Goal: Transaction & Acquisition: Obtain resource

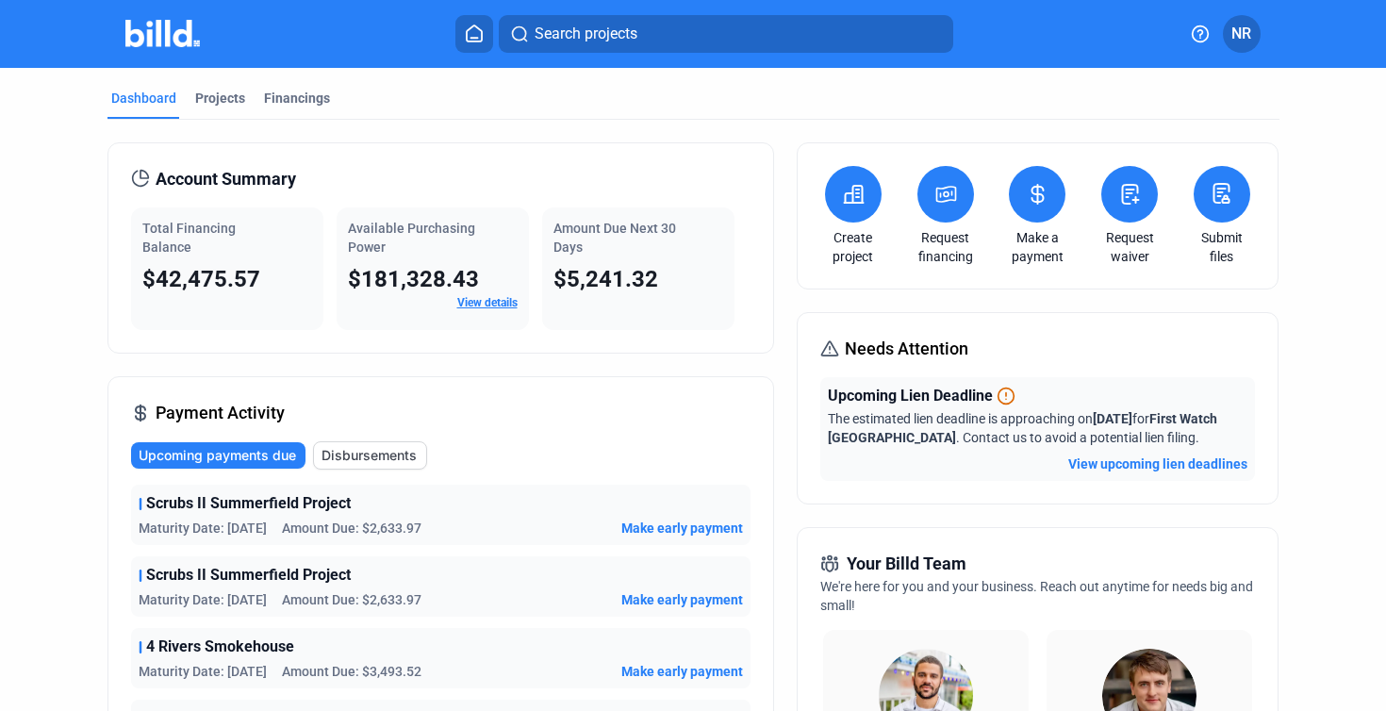
click at [631, 423] on div "Payment Activity Upcoming payments due Disbursements Scrubs II Summerfield Proj…" at bounding box center [440, 638] width 667 height 524
click at [230, 104] on div "Projects" at bounding box center [220, 98] width 50 height 19
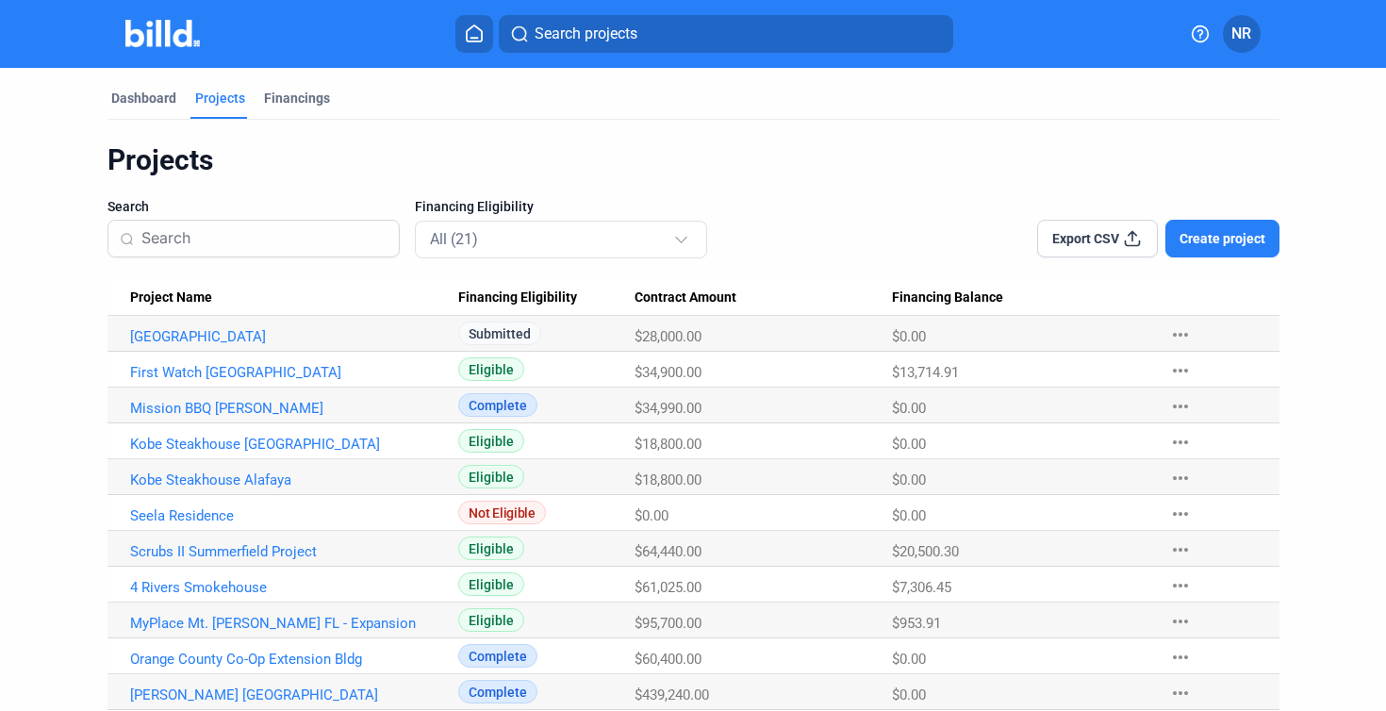
click at [161, 88] on mat-tab-group "Dashboard Projects Financings Projects Search Financing Eligibility All (21) Ex…" at bounding box center [693, 568] width 1172 height 1000
click at [159, 99] on div "Dashboard" at bounding box center [143, 98] width 65 height 19
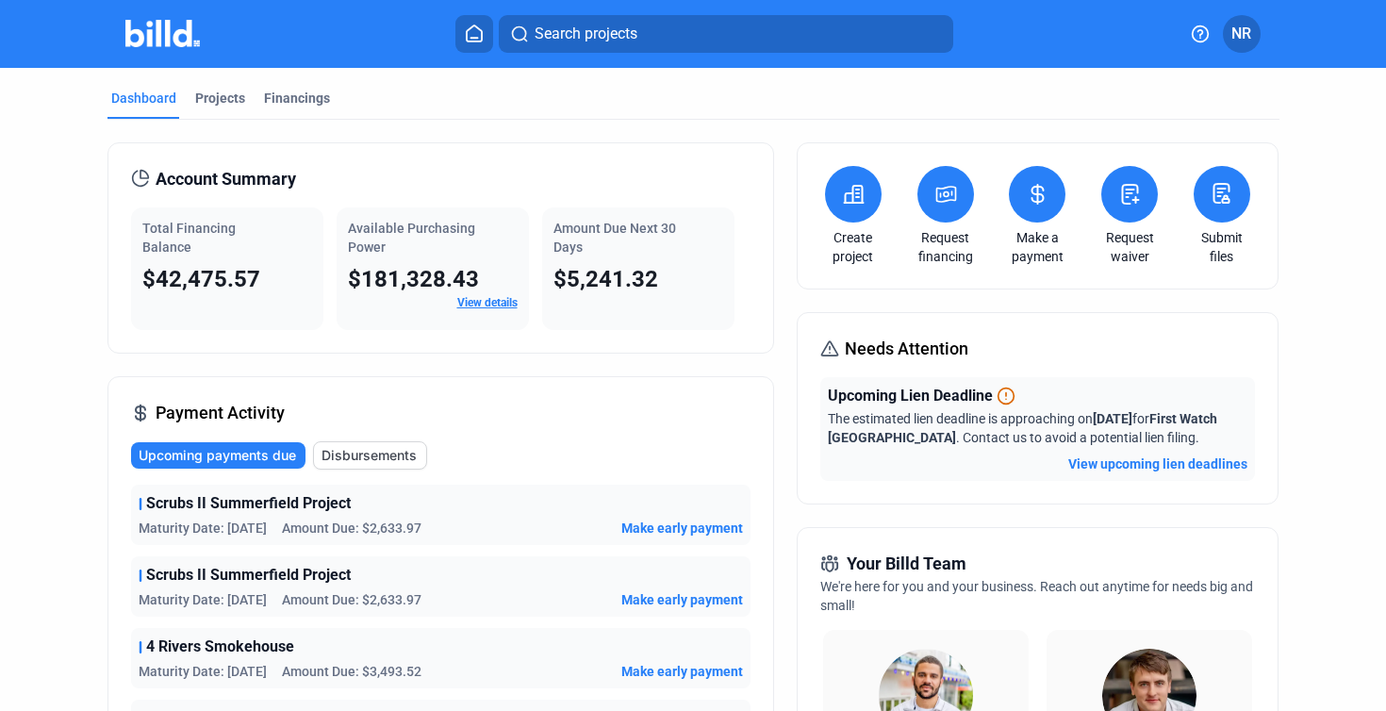
click at [998, 426] on div "The estimated lien deadline is approaching on [DATE] for First Watch [GEOGRAPHI…" at bounding box center [1038, 428] width 420 height 38
click at [1121, 461] on button "View upcoming lien deadlines" at bounding box center [1157, 463] width 179 height 19
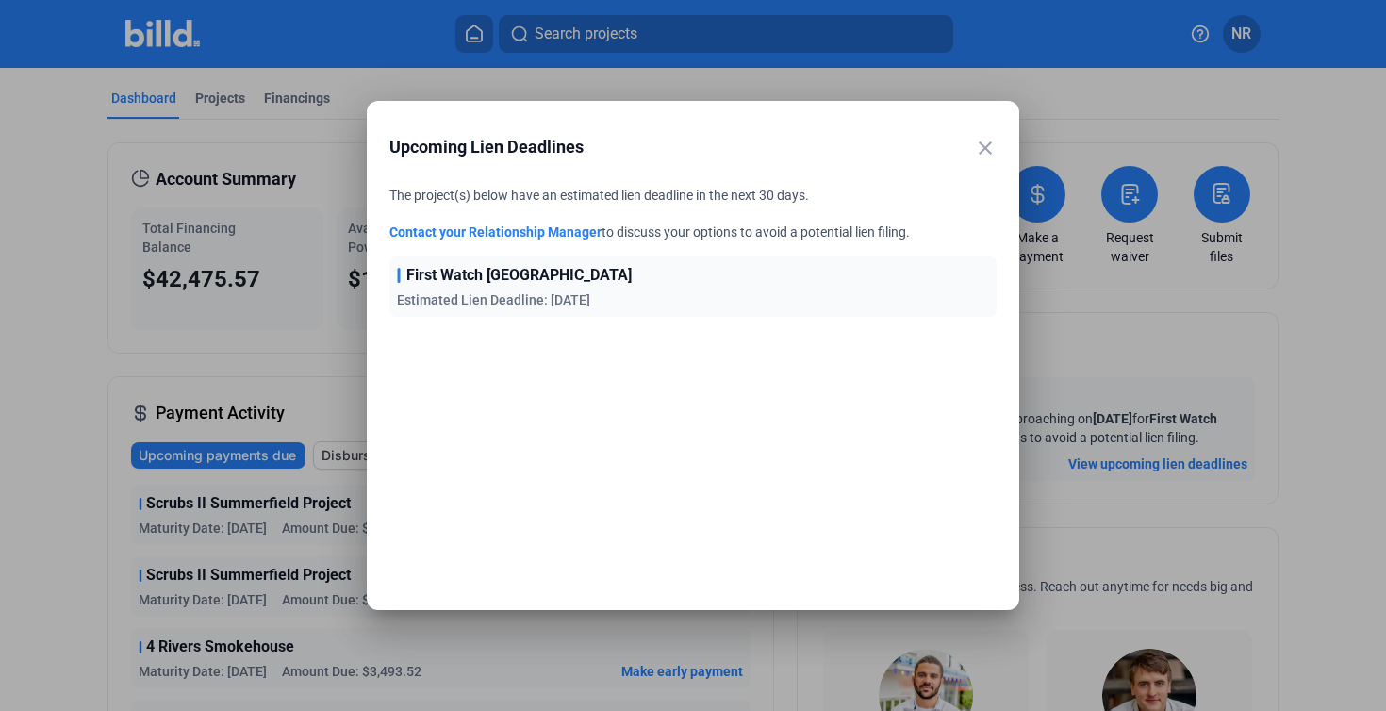
click at [741, 297] on div "First Watch Ormond Beach Estimated Lien Deadline: [DATE]" at bounding box center [692, 286] width 607 height 60
click at [978, 142] on mat-icon "close" at bounding box center [985, 148] width 23 height 23
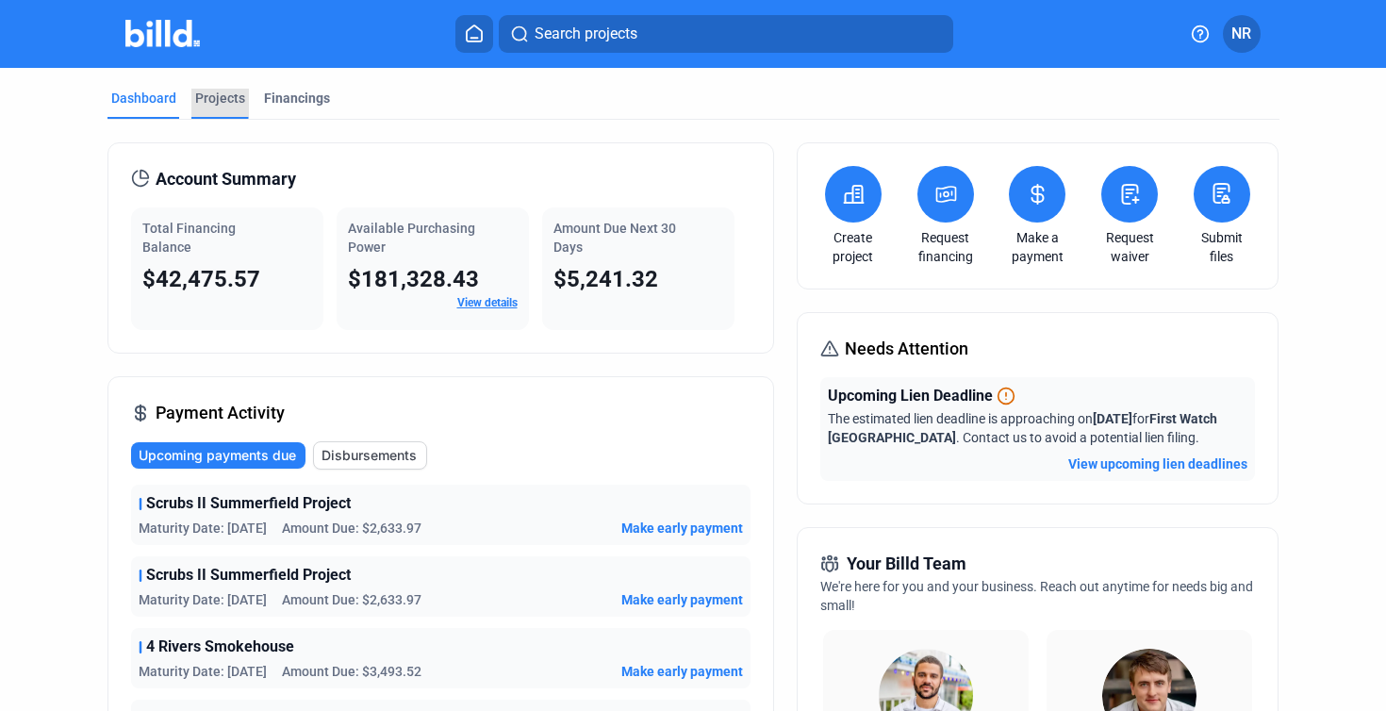
click at [214, 95] on div "Projects" at bounding box center [220, 98] width 50 height 19
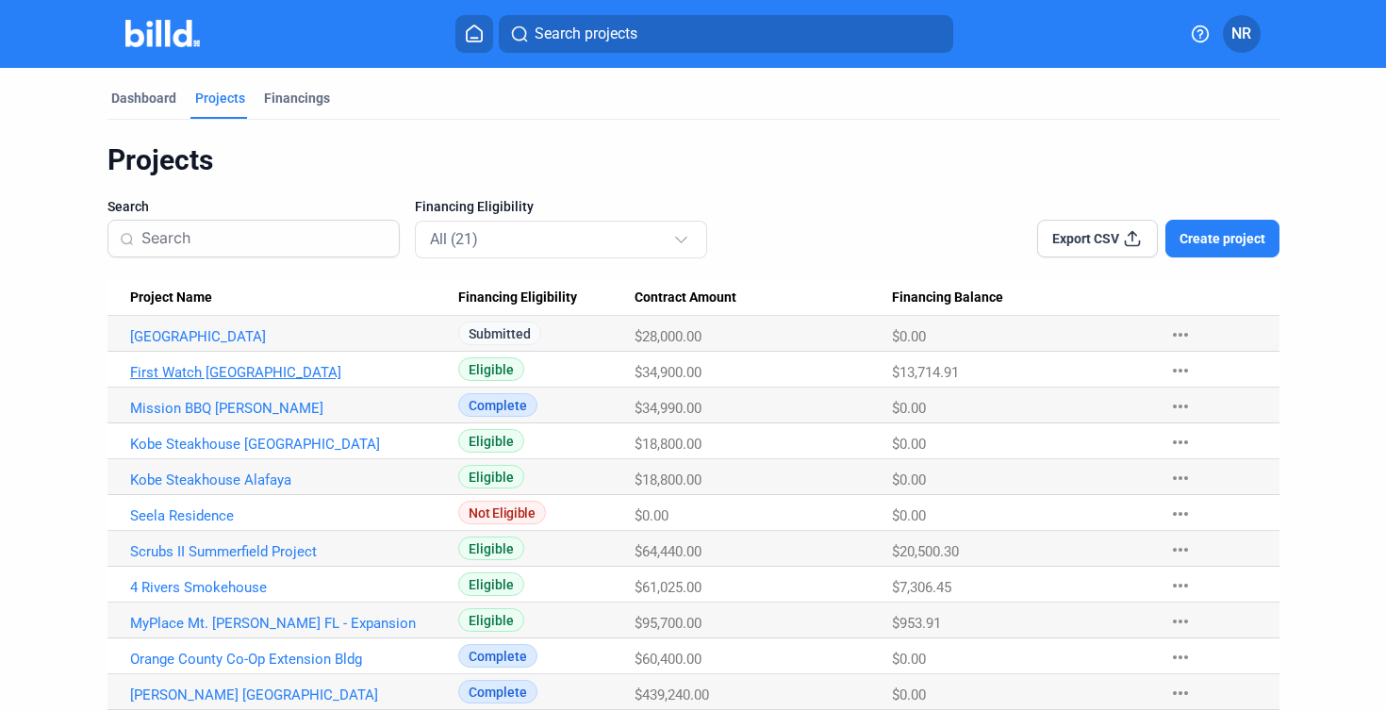
click at [254, 365] on link "First Watch [GEOGRAPHIC_DATA]" at bounding box center [285, 372] width 311 height 17
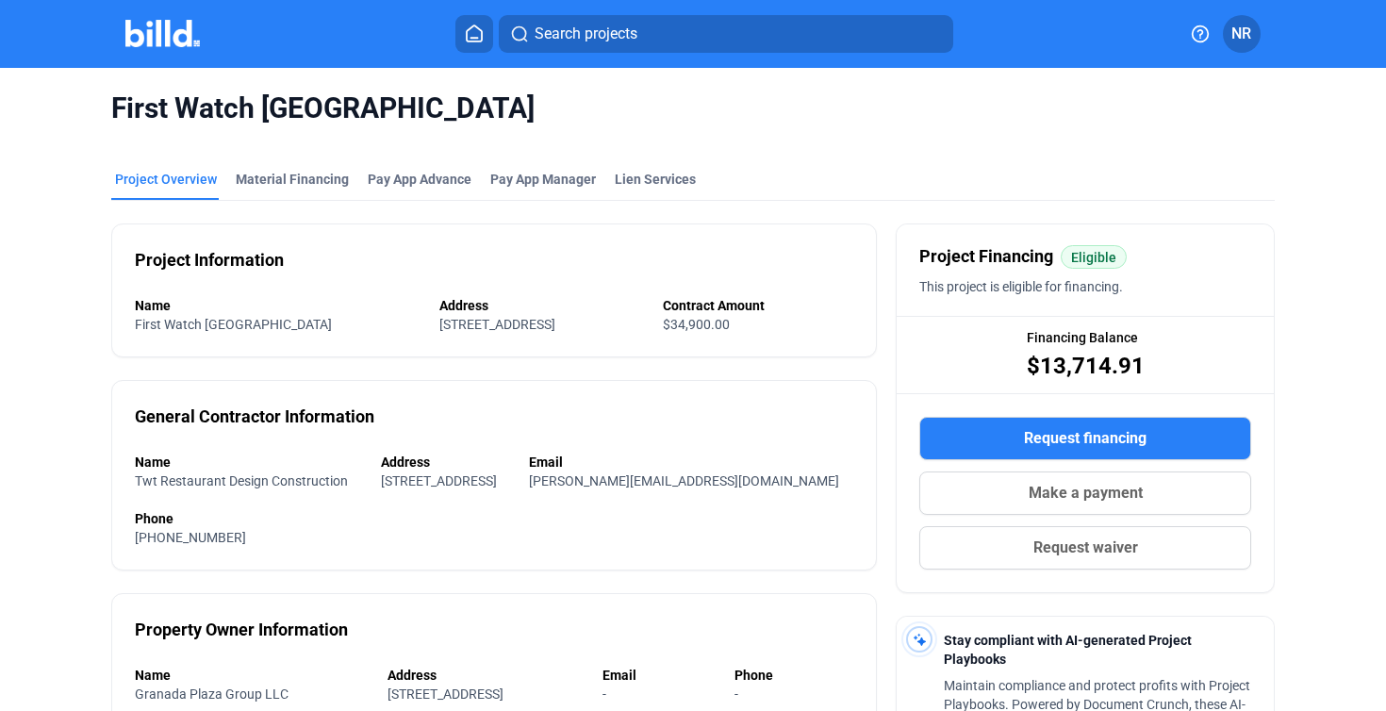
click at [181, 49] on div "Search projects NR" at bounding box center [693, 34] width 1356 height 38
click at [181, 41] on img at bounding box center [162, 33] width 74 height 27
click at [195, 26] on img at bounding box center [162, 33] width 74 height 27
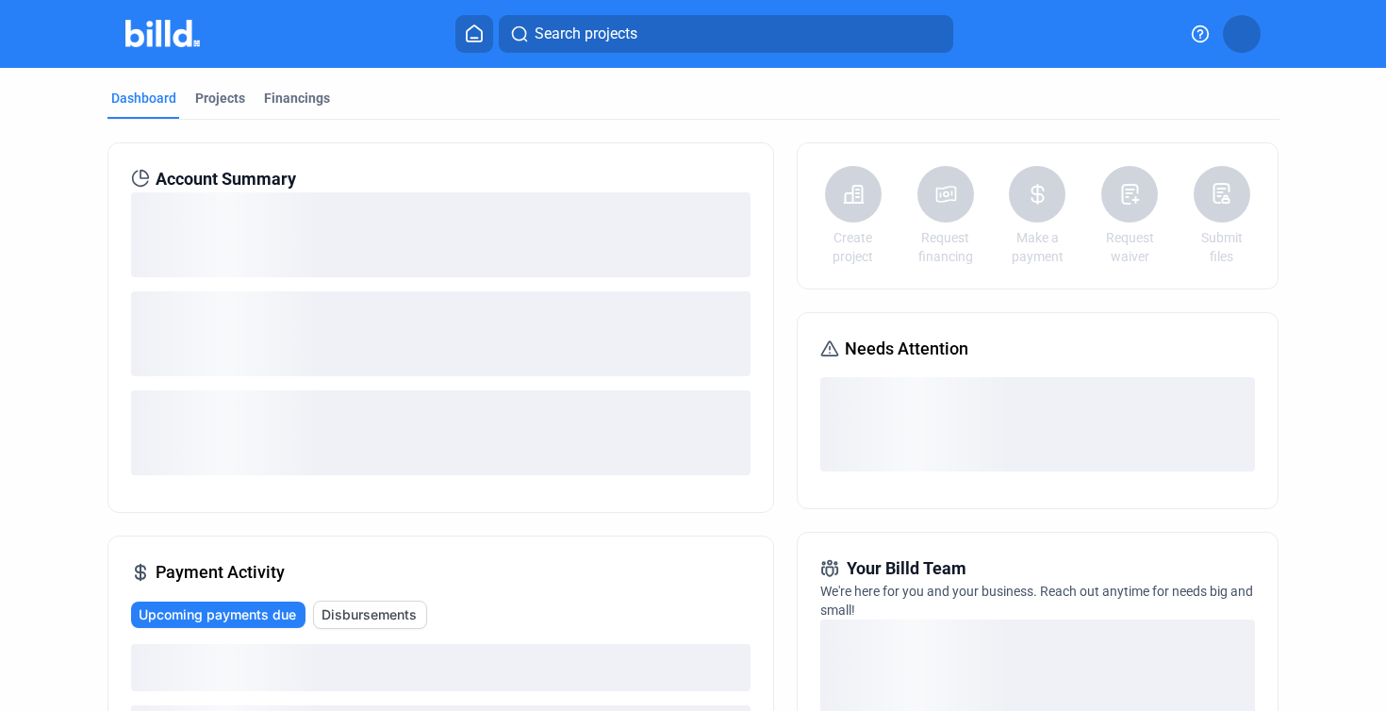
click at [471, 43] on button at bounding box center [474, 34] width 38 height 38
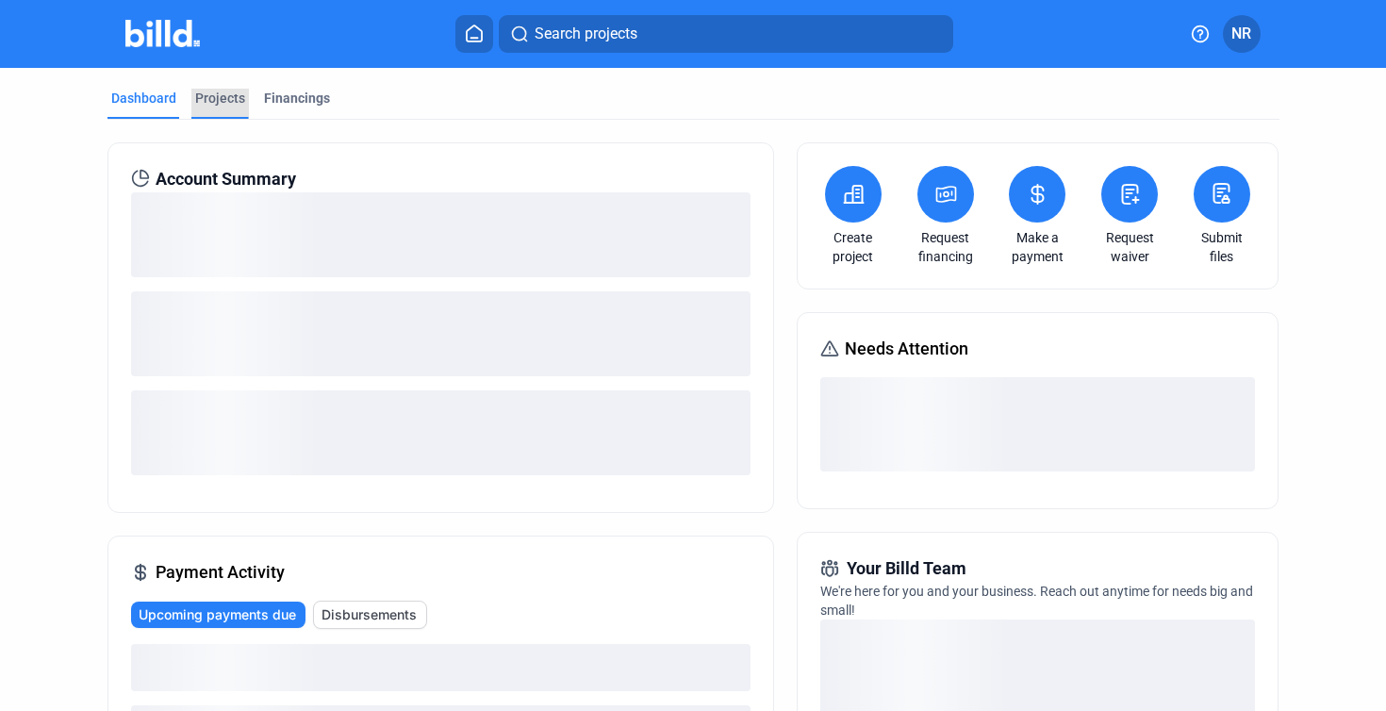
click at [224, 94] on div "Projects" at bounding box center [220, 98] width 50 height 19
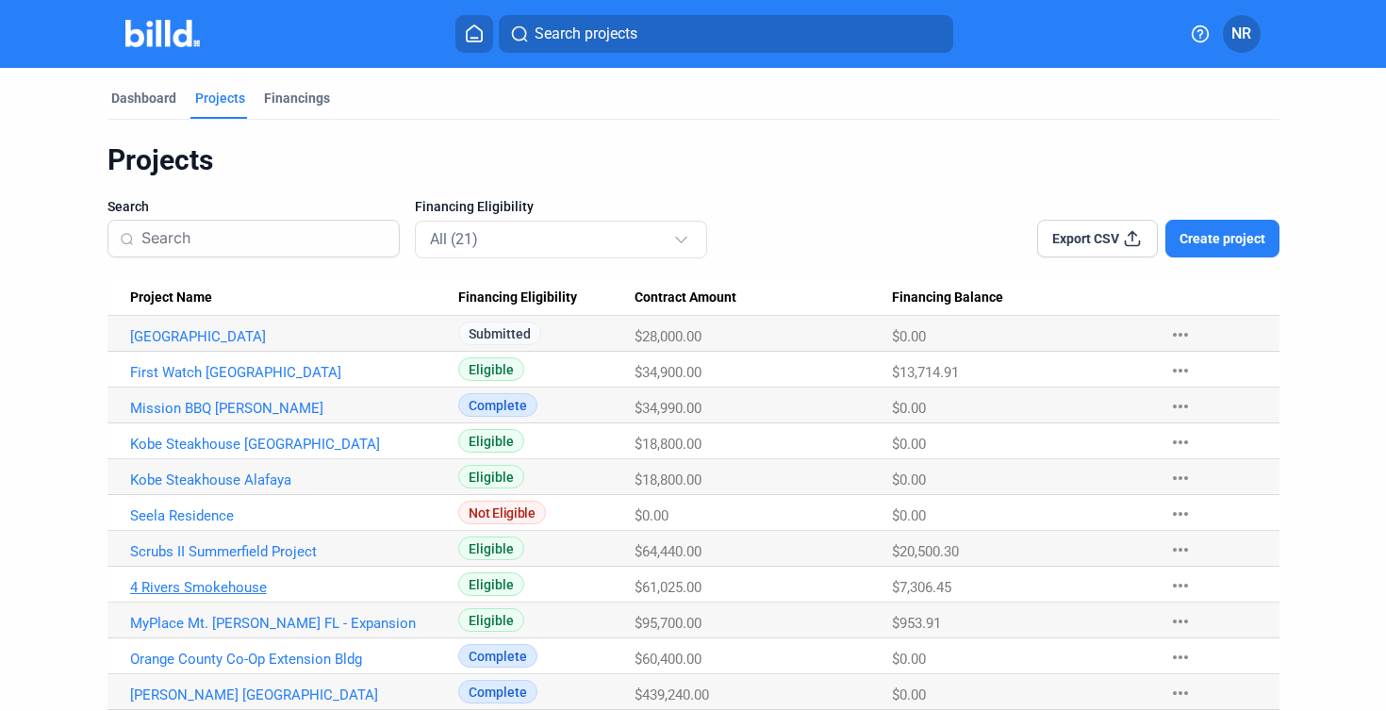
click at [196, 589] on link "4 Rivers Smokehouse" at bounding box center [285, 587] width 311 height 17
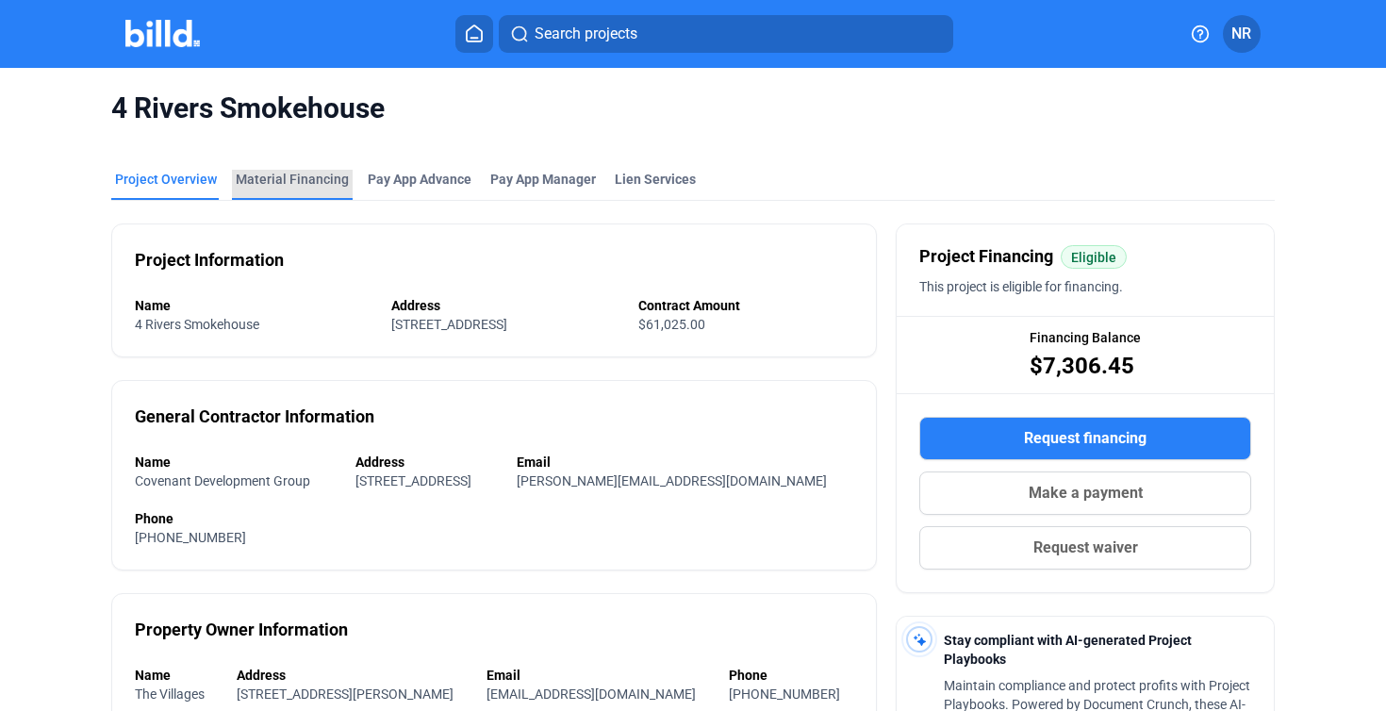
click at [331, 183] on div "Material Financing" at bounding box center [292, 179] width 113 height 19
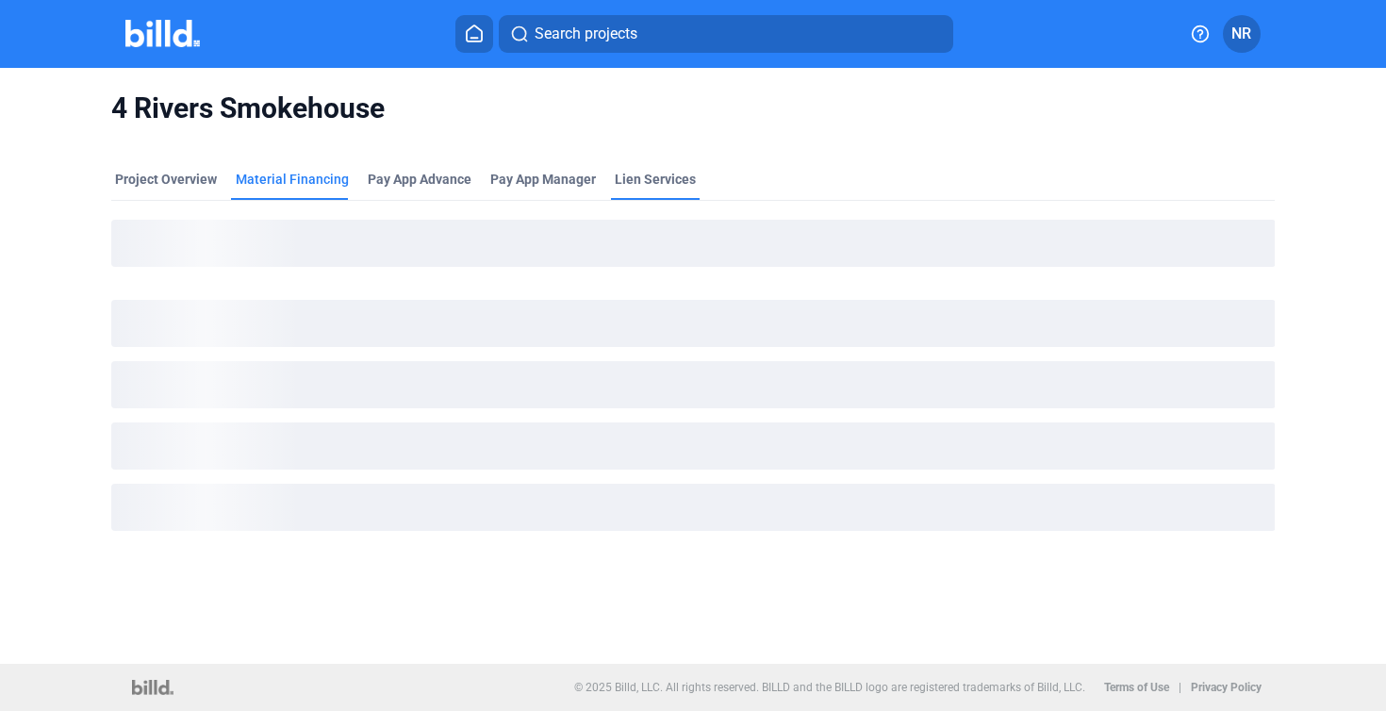
click at [663, 174] on div "Lien Services" at bounding box center [655, 179] width 81 height 19
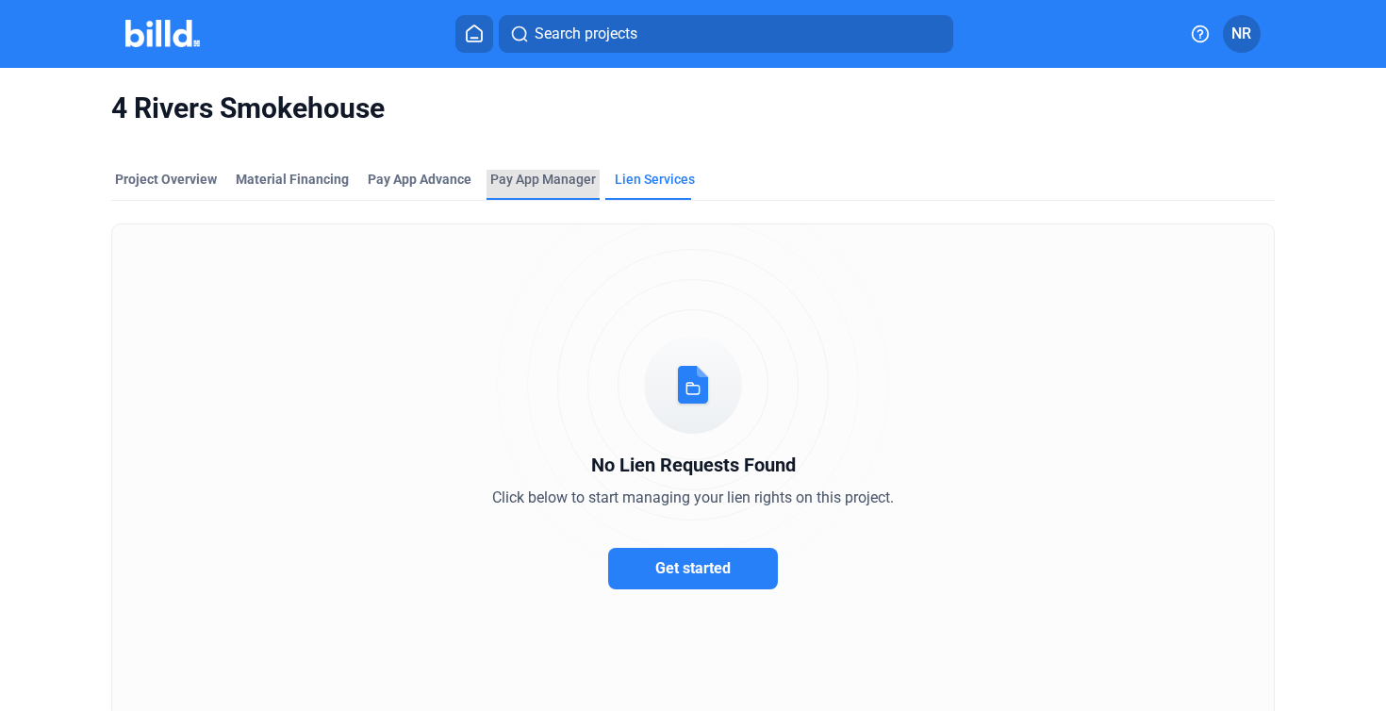
click at [495, 180] on span "Pay App Manager" at bounding box center [543, 179] width 106 height 19
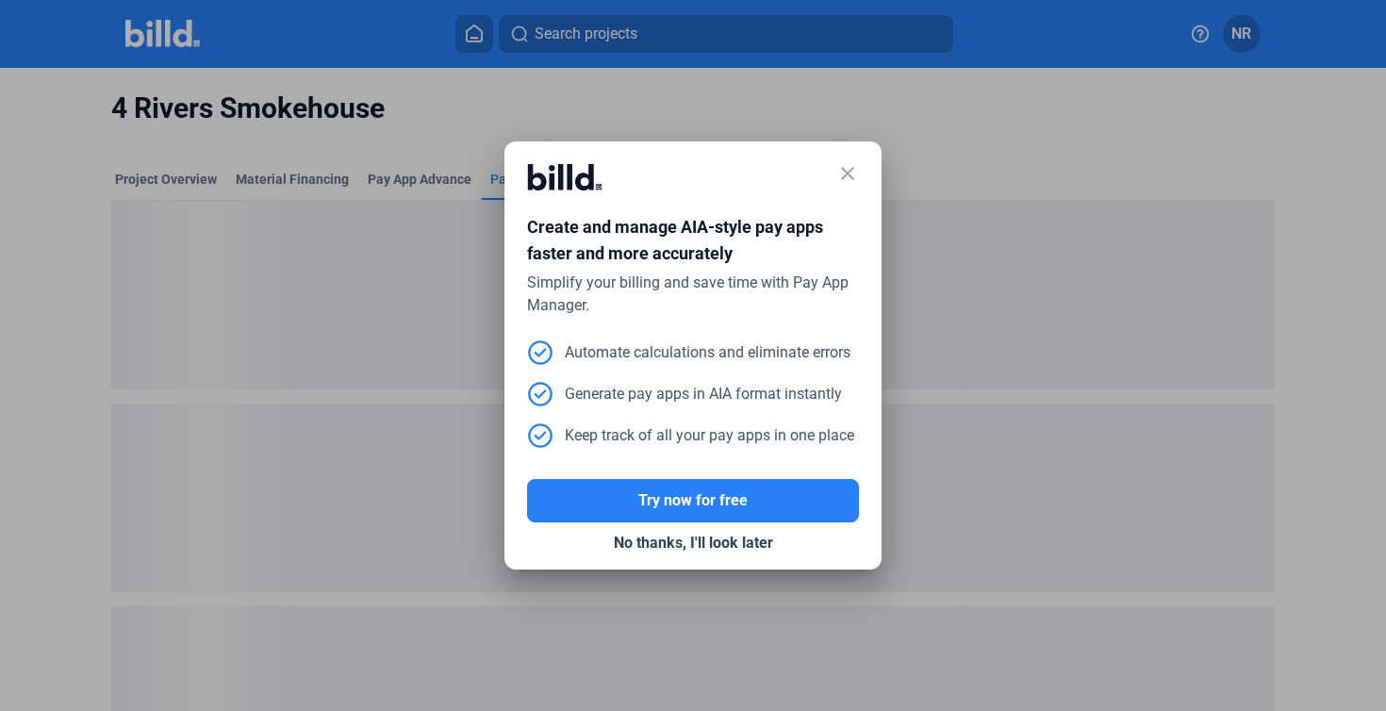
click at [301, 193] on div at bounding box center [693, 355] width 1386 height 711
click at [844, 174] on mat-icon "close" at bounding box center [847, 173] width 23 height 23
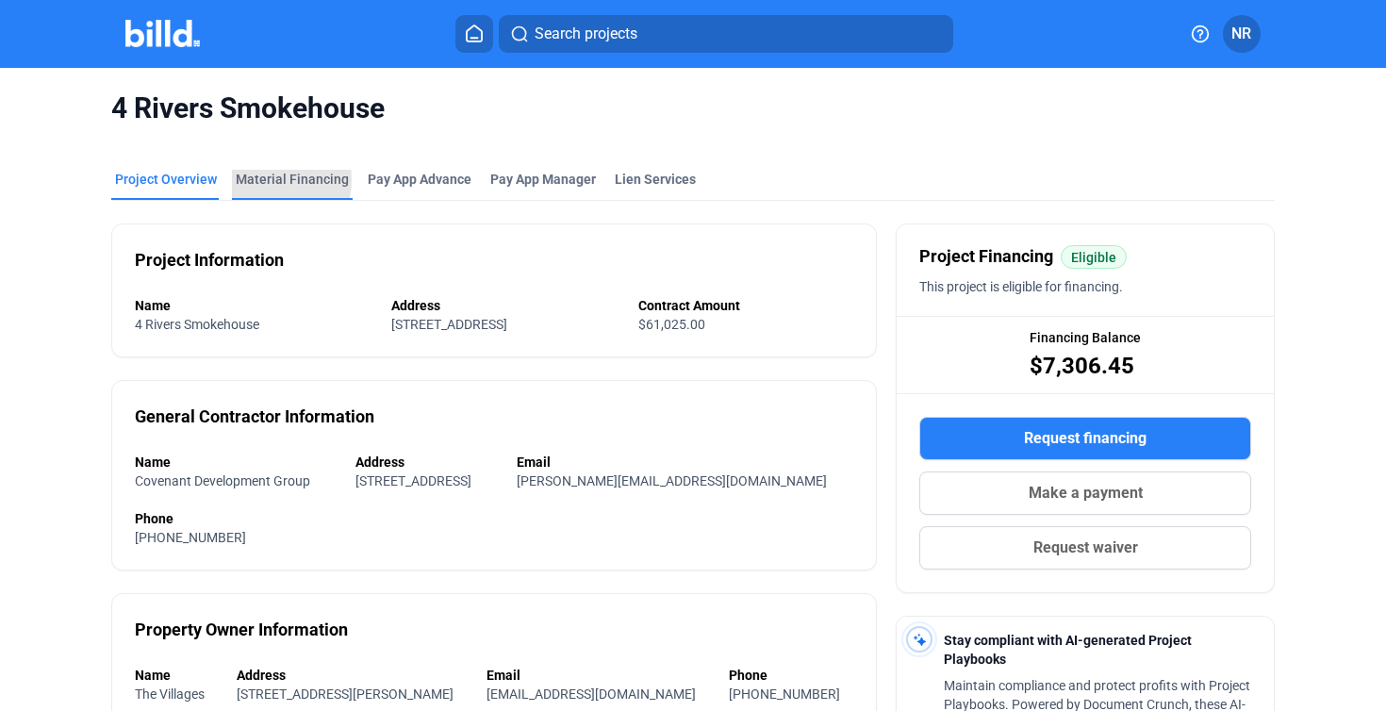
click at [262, 180] on div "Material Financing" at bounding box center [292, 179] width 113 height 19
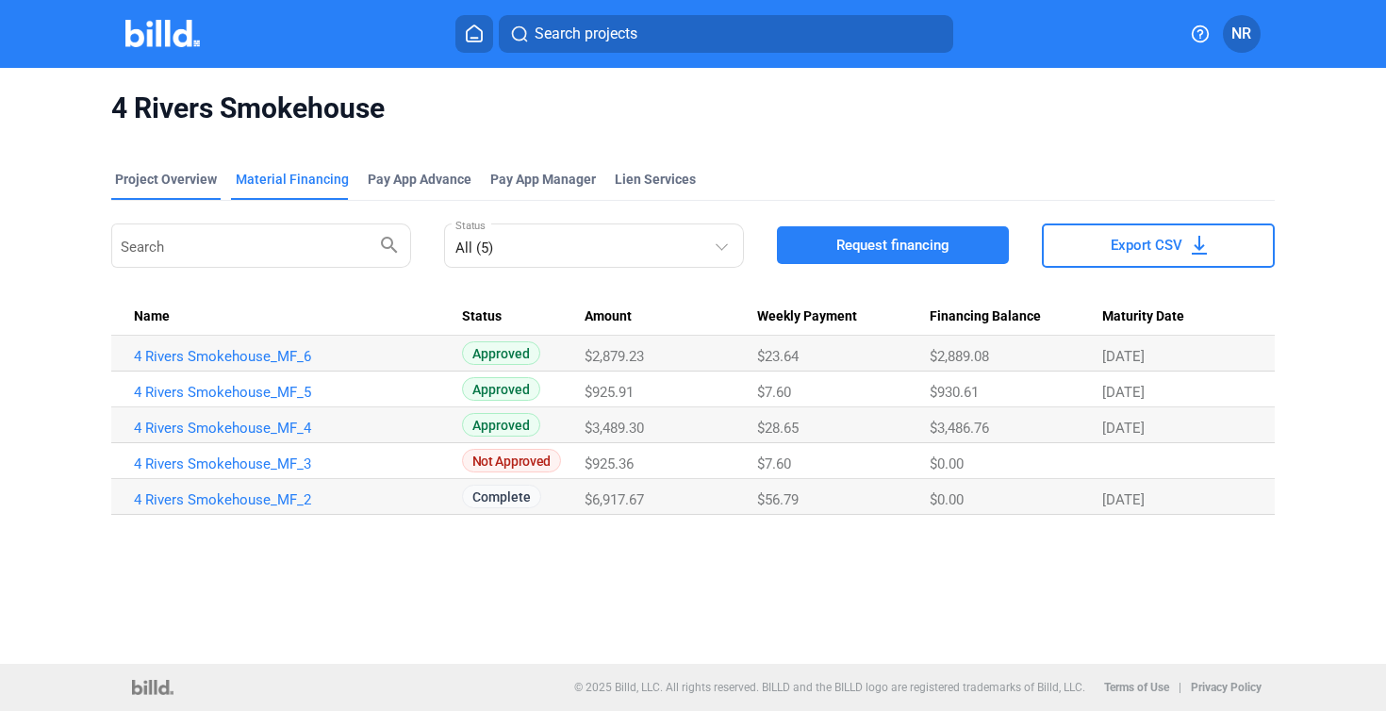
click at [163, 175] on div "Project Overview" at bounding box center [166, 179] width 102 height 19
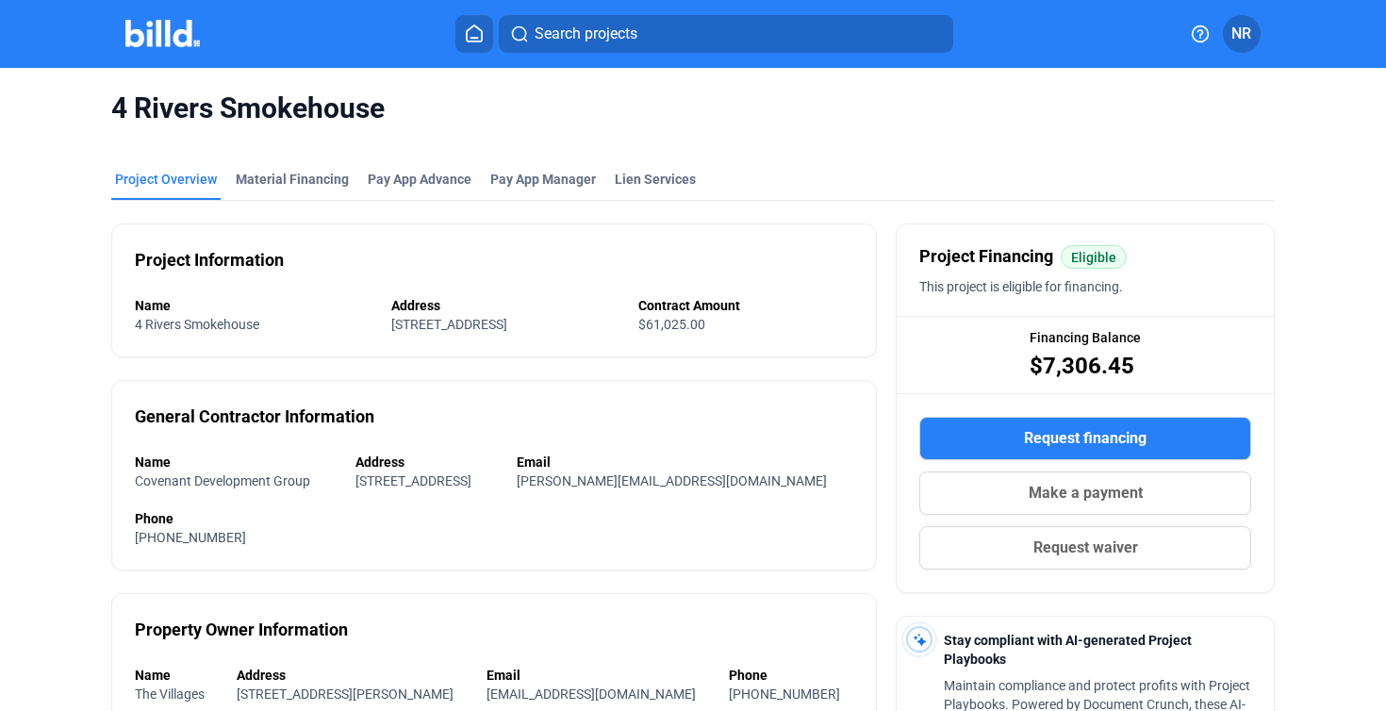
click at [212, 173] on div "Project Overview" at bounding box center [166, 179] width 102 height 19
click at [189, 40] on img at bounding box center [162, 33] width 74 height 27
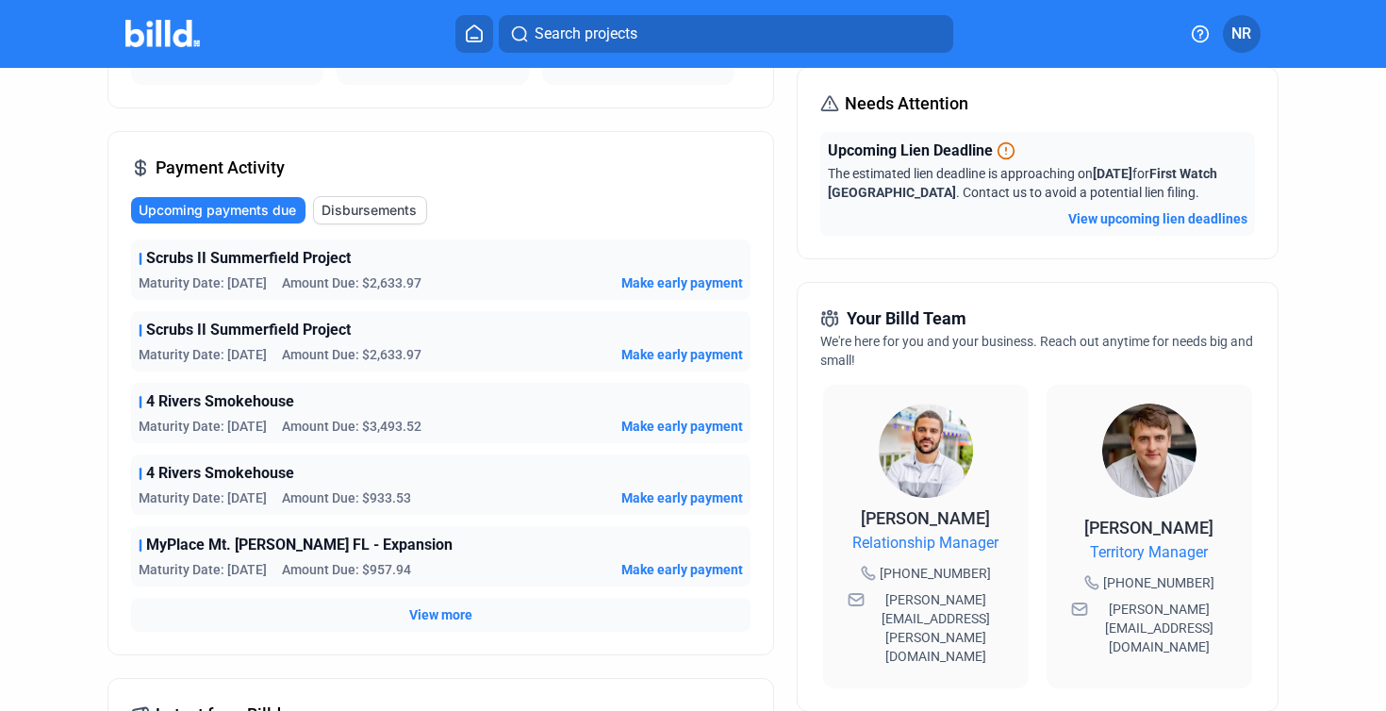
scroll to position [248, 0]
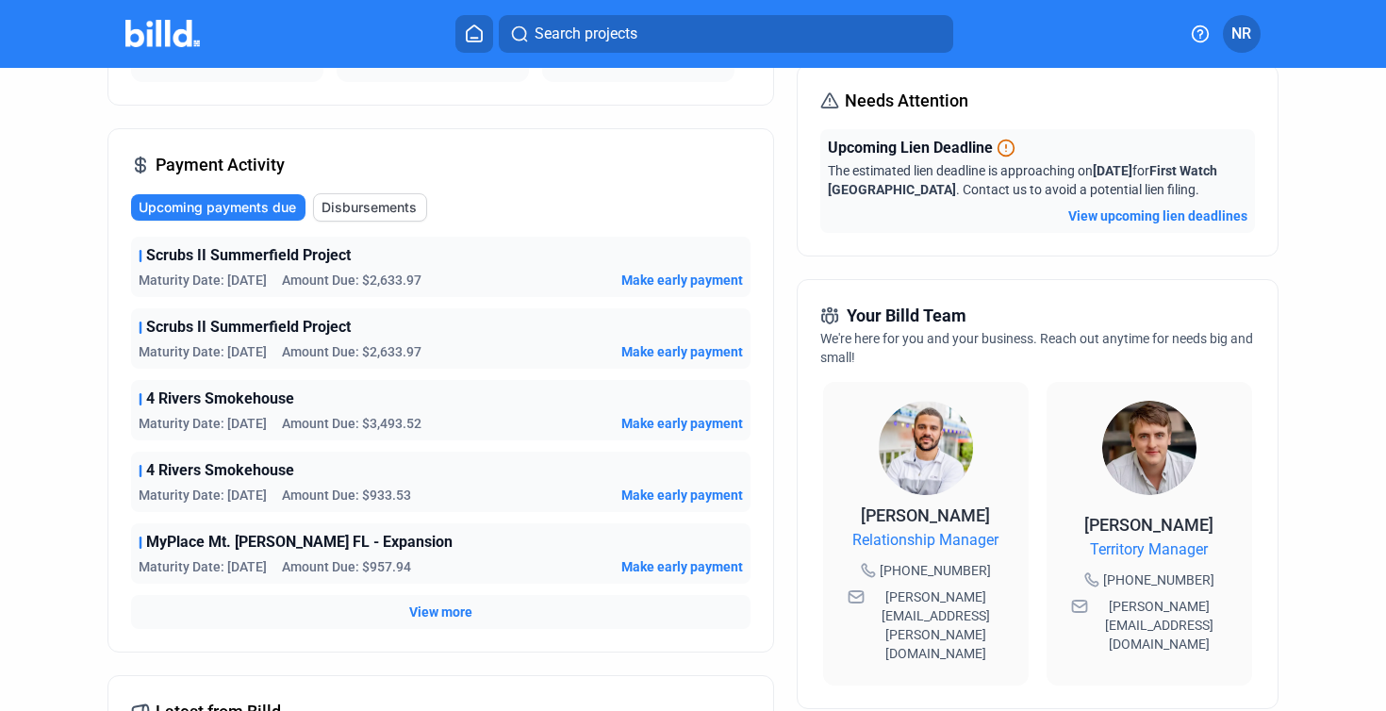
click at [1135, 216] on button "View upcoming lien deadlines" at bounding box center [1157, 215] width 179 height 19
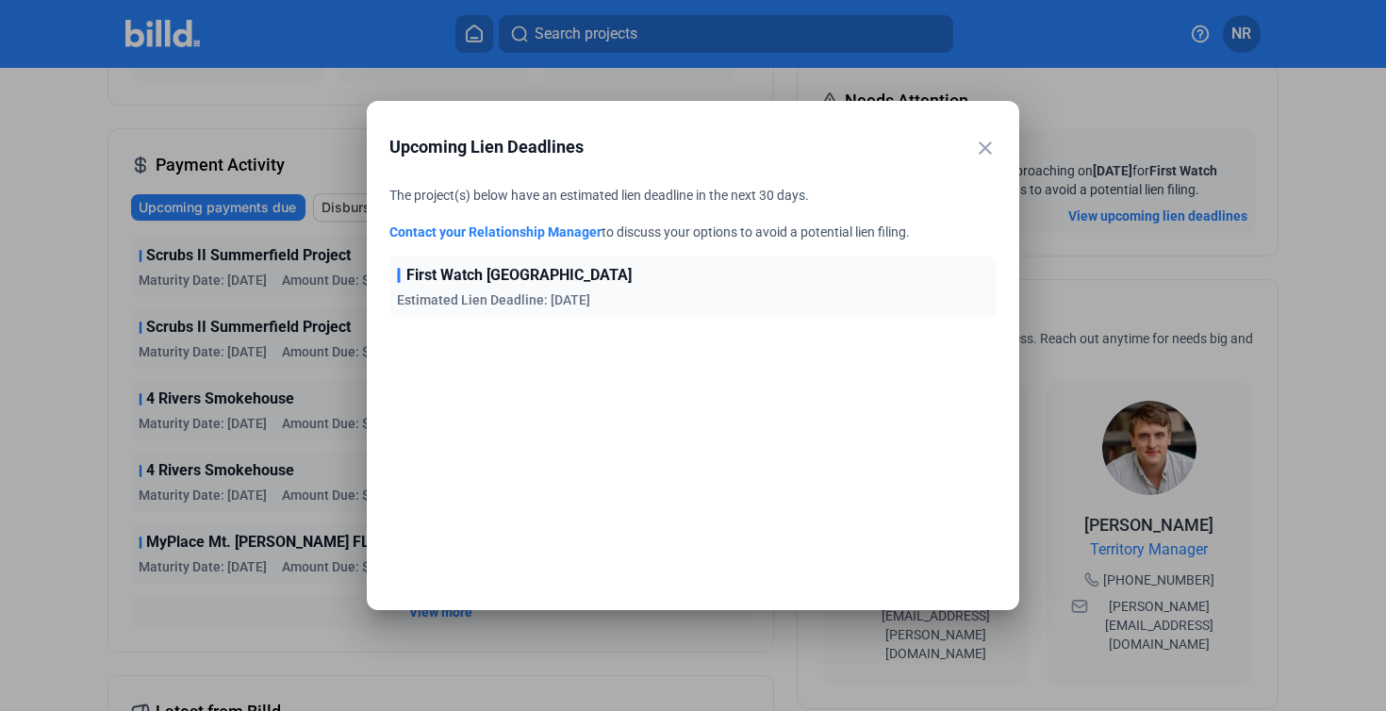
click at [796, 277] on div "First Watch Ormond Beach Estimated Lien Deadline: [DATE]" at bounding box center [692, 286] width 607 height 60
click at [481, 289] on div "First Watch Ormond Beach Estimated Lien Deadline: [DATE]" at bounding box center [692, 286] width 607 height 60
click at [988, 136] on div "close Upcoming Lien Deadlines" at bounding box center [692, 147] width 607 height 47
click at [981, 152] on mat-icon "close" at bounding box center [985, 148] width 23 height 23
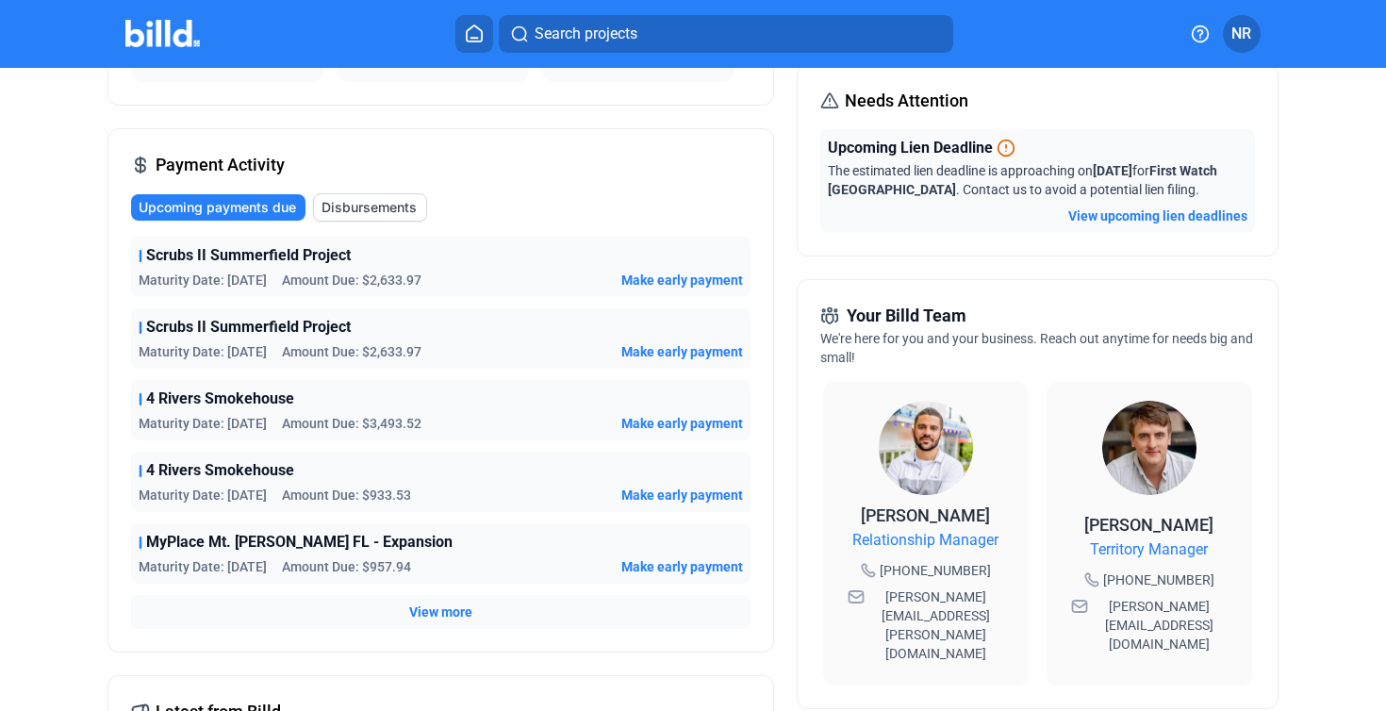
click at [656, 135] on div "Payment Activity Upcoming payments due Disbursements Scrubs II Summerfield Proj…" at bounding box center [440, 390] width 667 height 524
click at [566, 213] on div "Upcoming payments due Disbursements" at bounding box center [440, 207] width 619 height 28
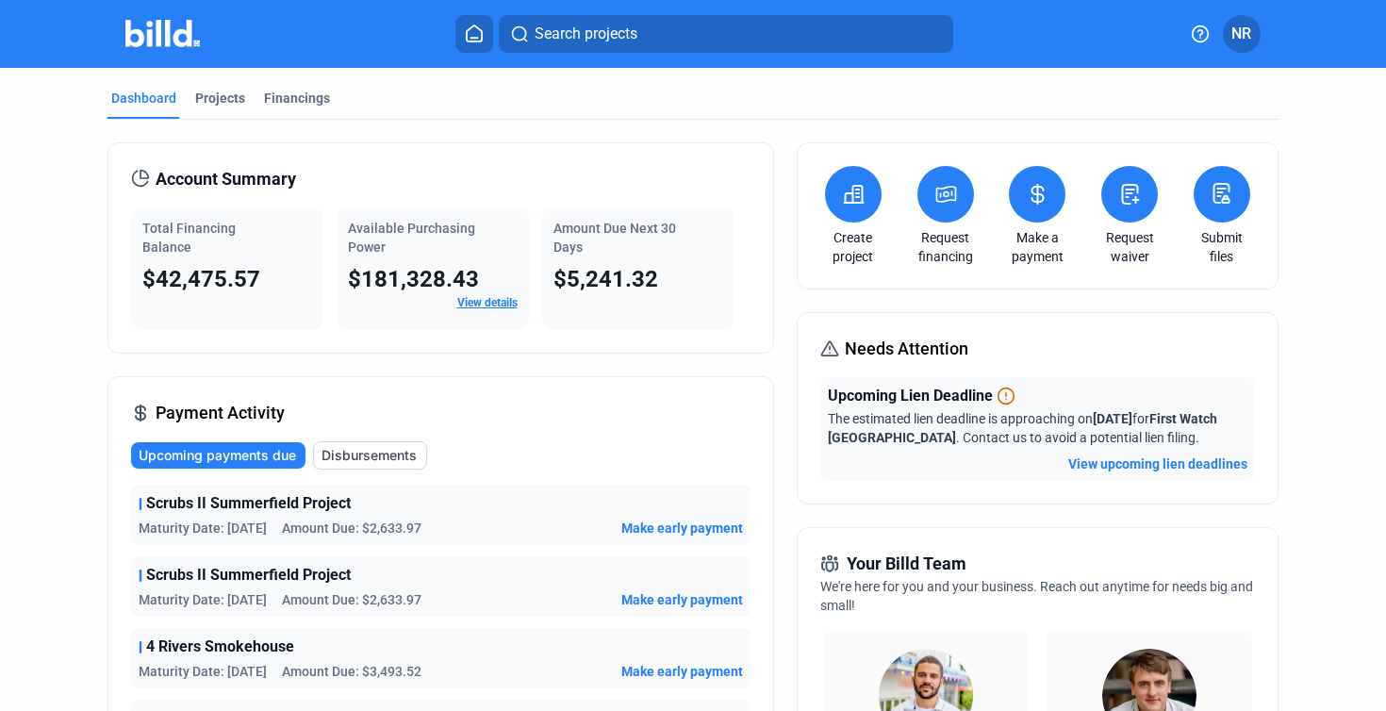
scroll to position [0, 0]
click at [213, 107] on div "Projects" at bounding box center [220, 98] width 50 height 19
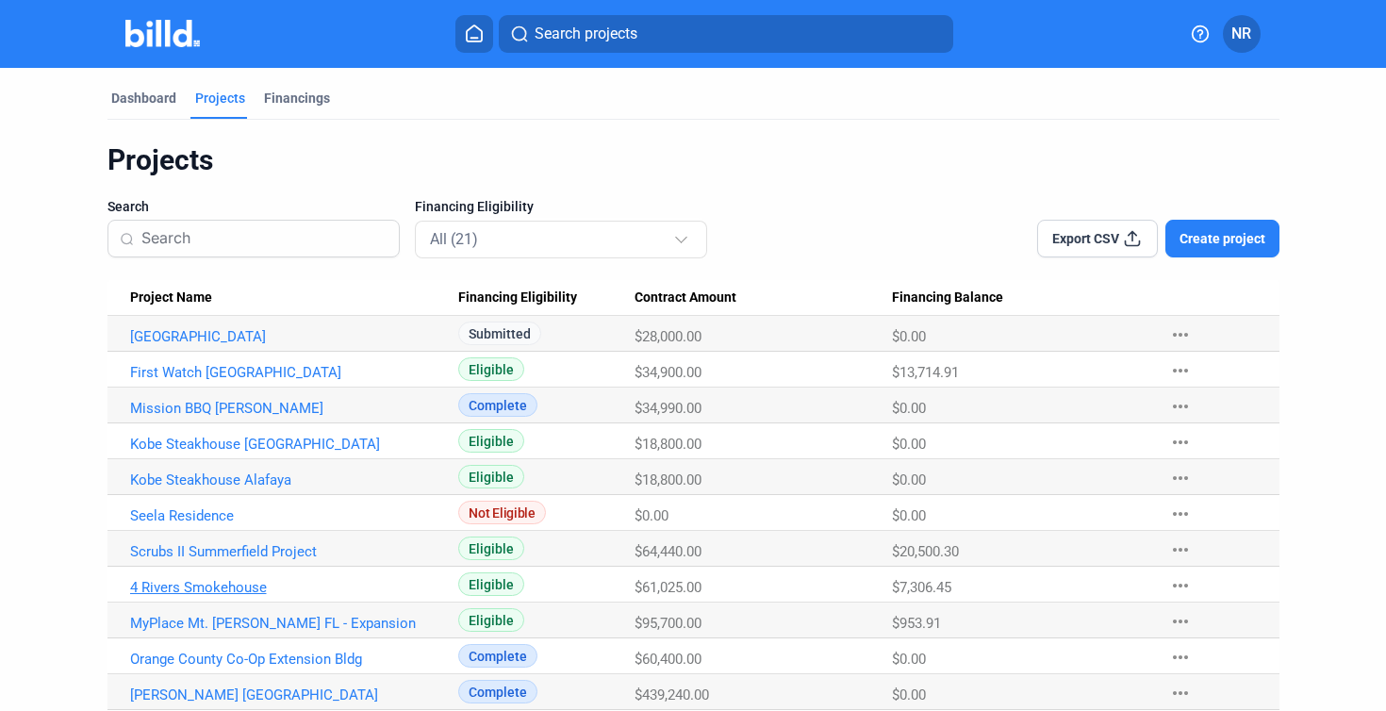
click at [241, 590] on link "4 Rivers Smokehouse" at bounding box center [285, 587] width 311 height 17
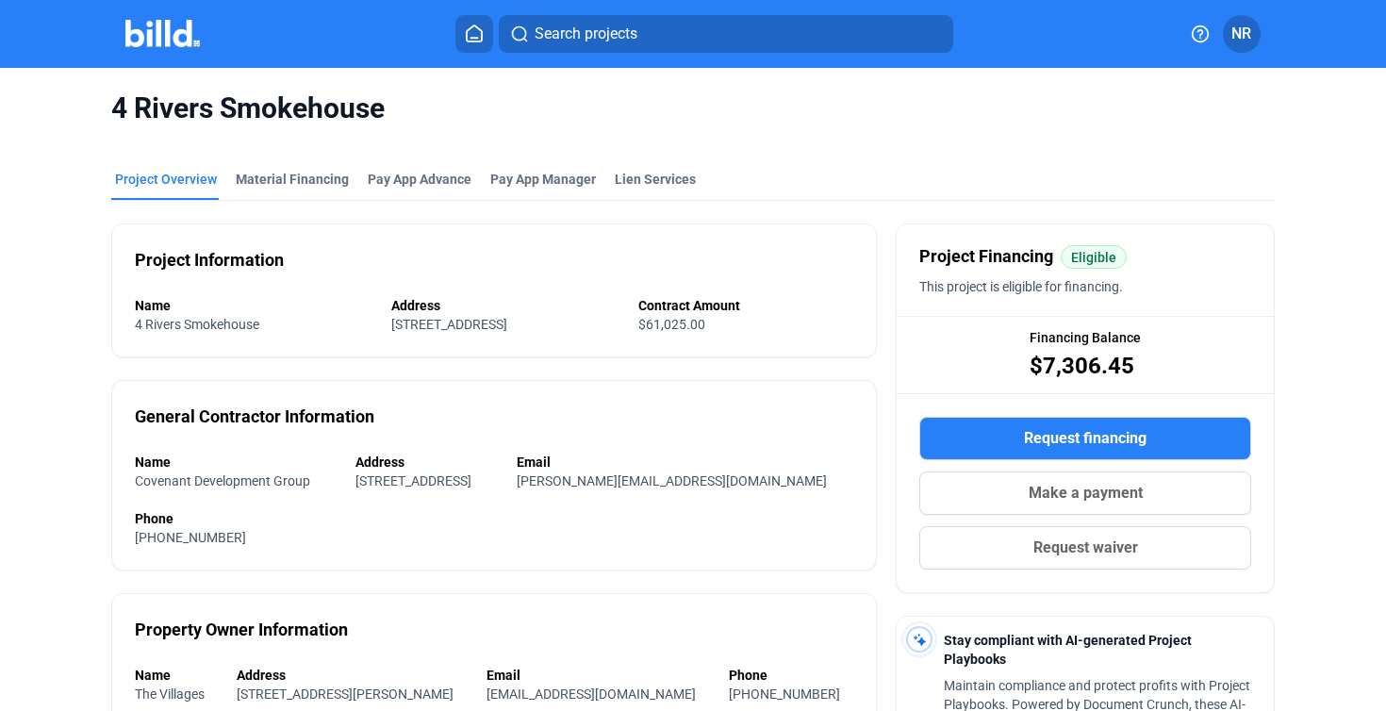
click at [810, 240] on div "Project Information Name 4 Rivers Smokehouse Address [STREET_ADDRESS] Contract …" at bounding box center [494, 290] width 767 height 134
click at [851, 187] on div "Project Overview Material Financing Pay App Advance Pay App Manager Lien Servic…" at bounding box center [693, 185] width 1164 height 30
click at [1032, 430] on span "Request financing" at bounding box center [1085, 438] width 123 height 23
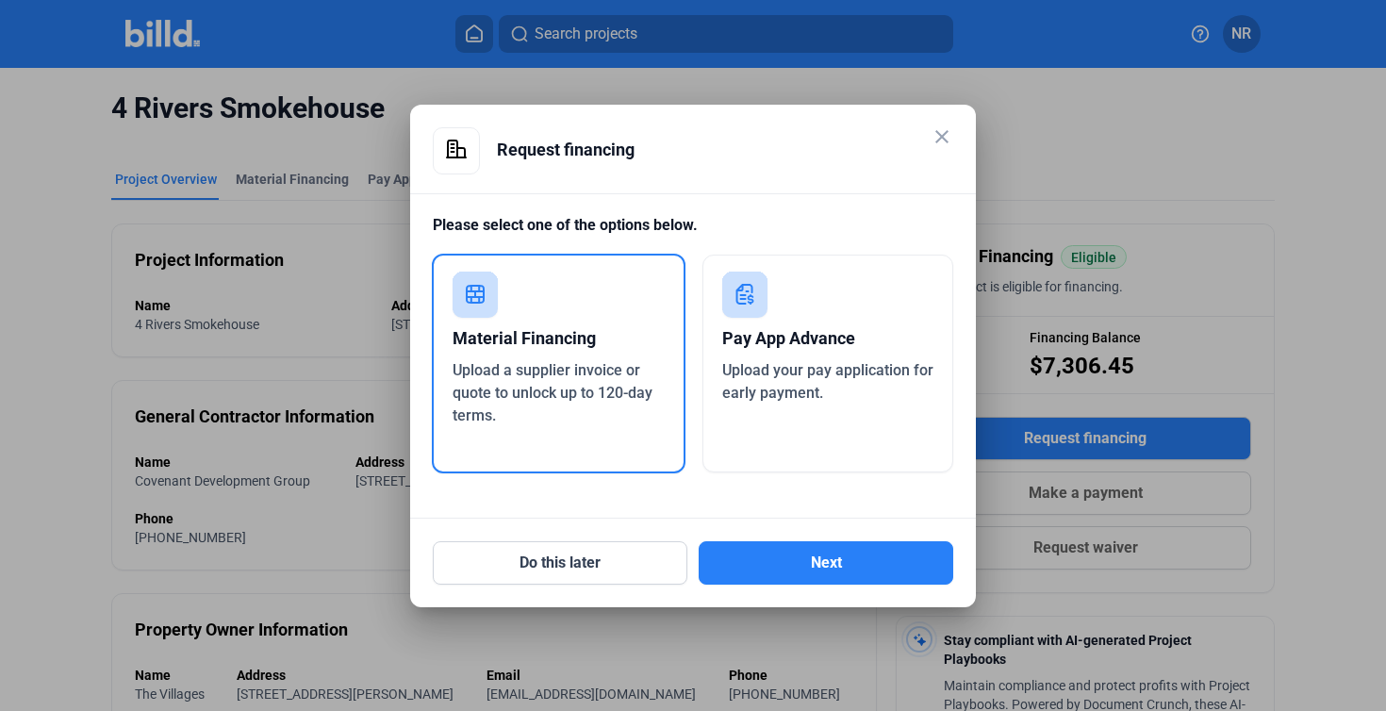
click at [583, 377] on span "Upload a supplier invoice or quote to unlock up to 120-day terms." at bounding box center [553, 392] width 200 height 63
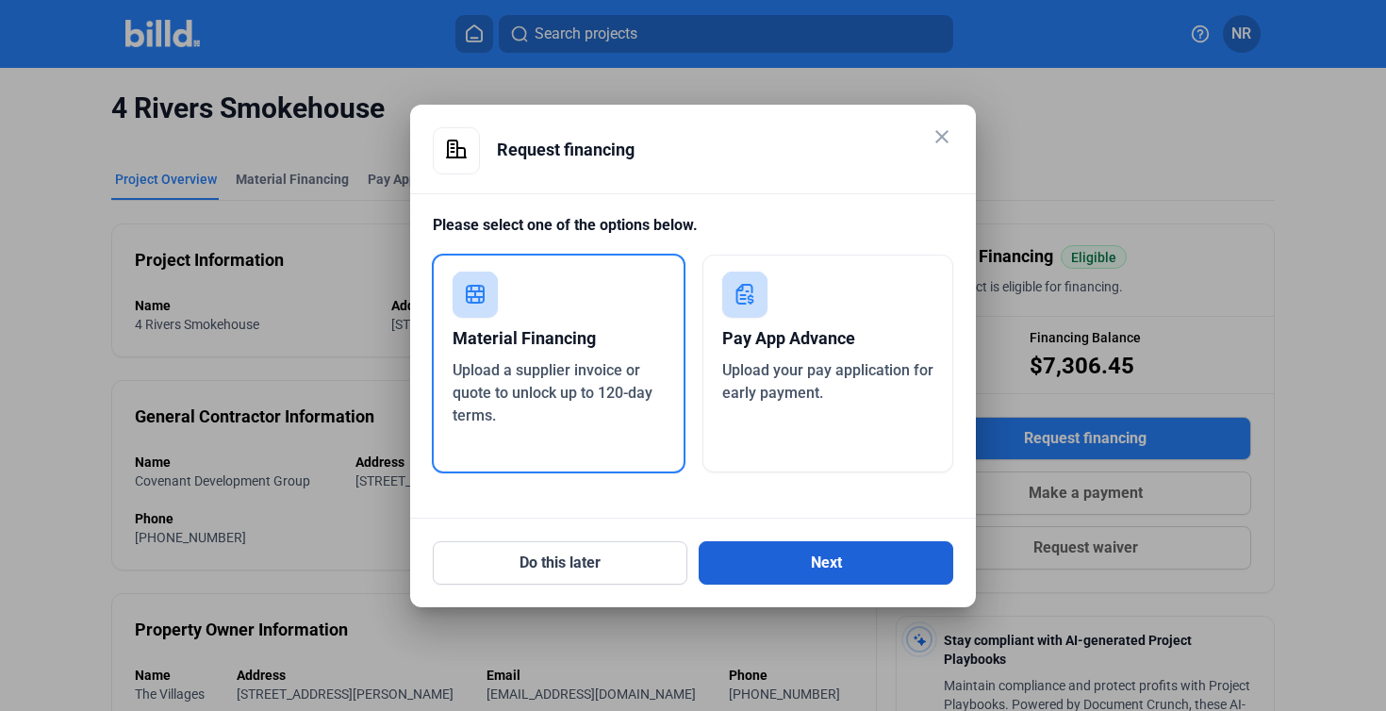
click at [750, 570] on button "Next" at bounding box center [826, 562] width 255 height 43
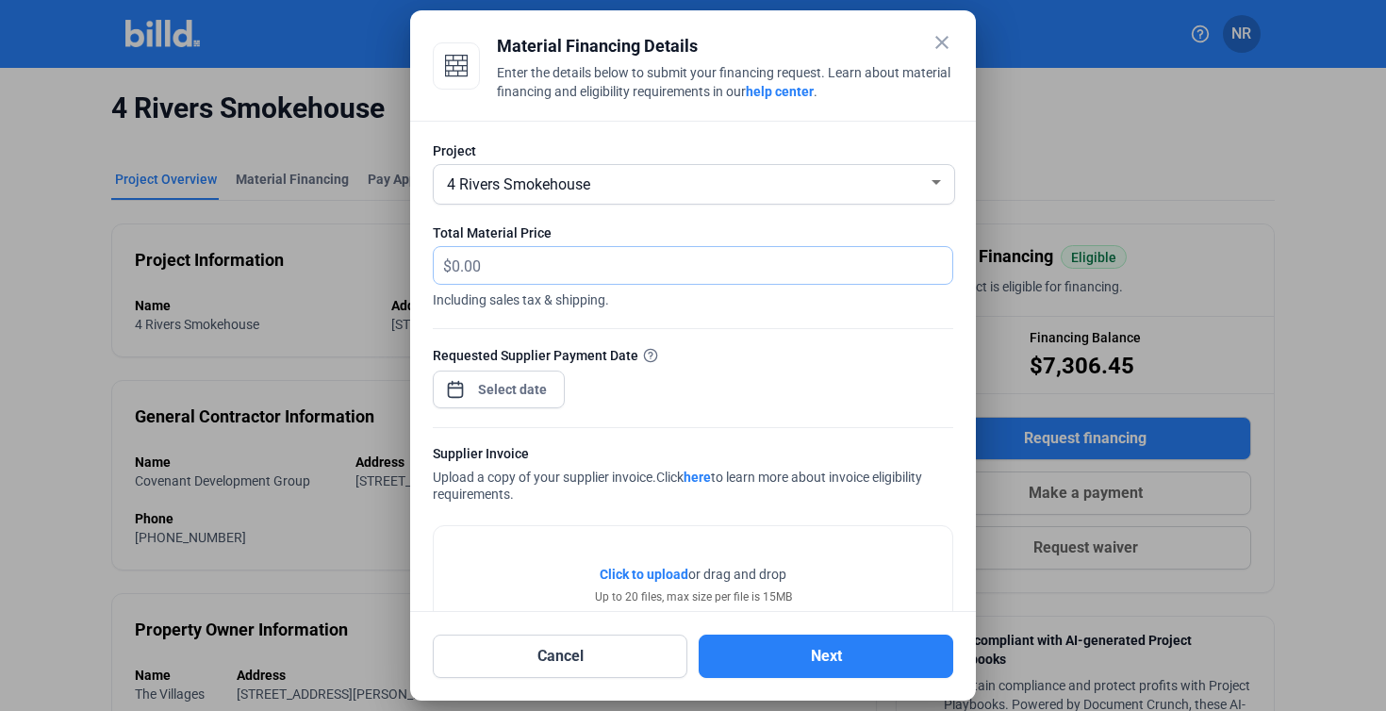
click at [488, 266] on input "text" at bounding box center [702, 265] width 501 height 37
type input "591.55"
click at [495, 388] on div "close Material Financing Details Enter the details below to submit your financi…" at bounding box center [693, 355] width 1386 height 711
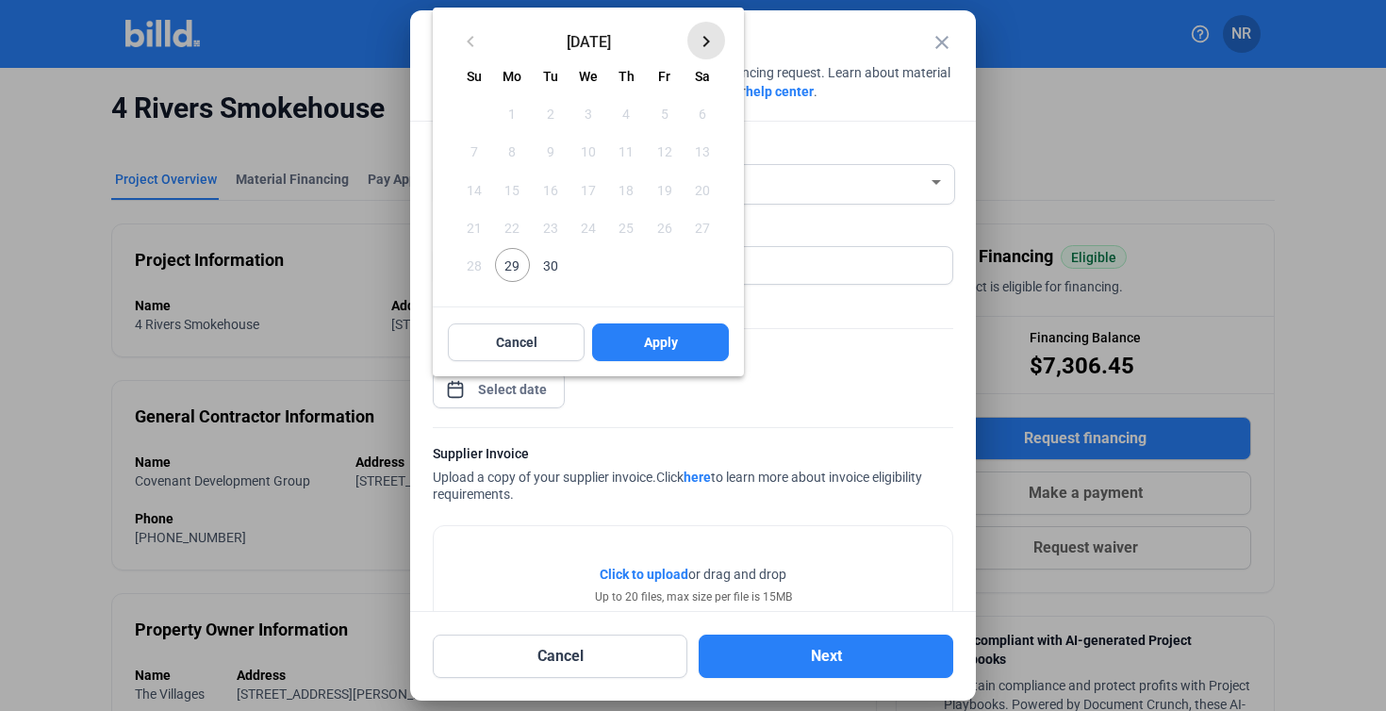
click at [705, 41] on mat-icon "keyboard_arrow_right" at bounding box center [706, 41] width 23 height 23
click at [519, 186] on span "13" at bounding box center [512, 190] width 34 height 34
click at [665, 349] on span "Apply" at bounding box center [661, 342] width 34 height 19
type input "[DATE]"
click at [768, 428] on div at bounding box center [693, 355] width 1386 height 711
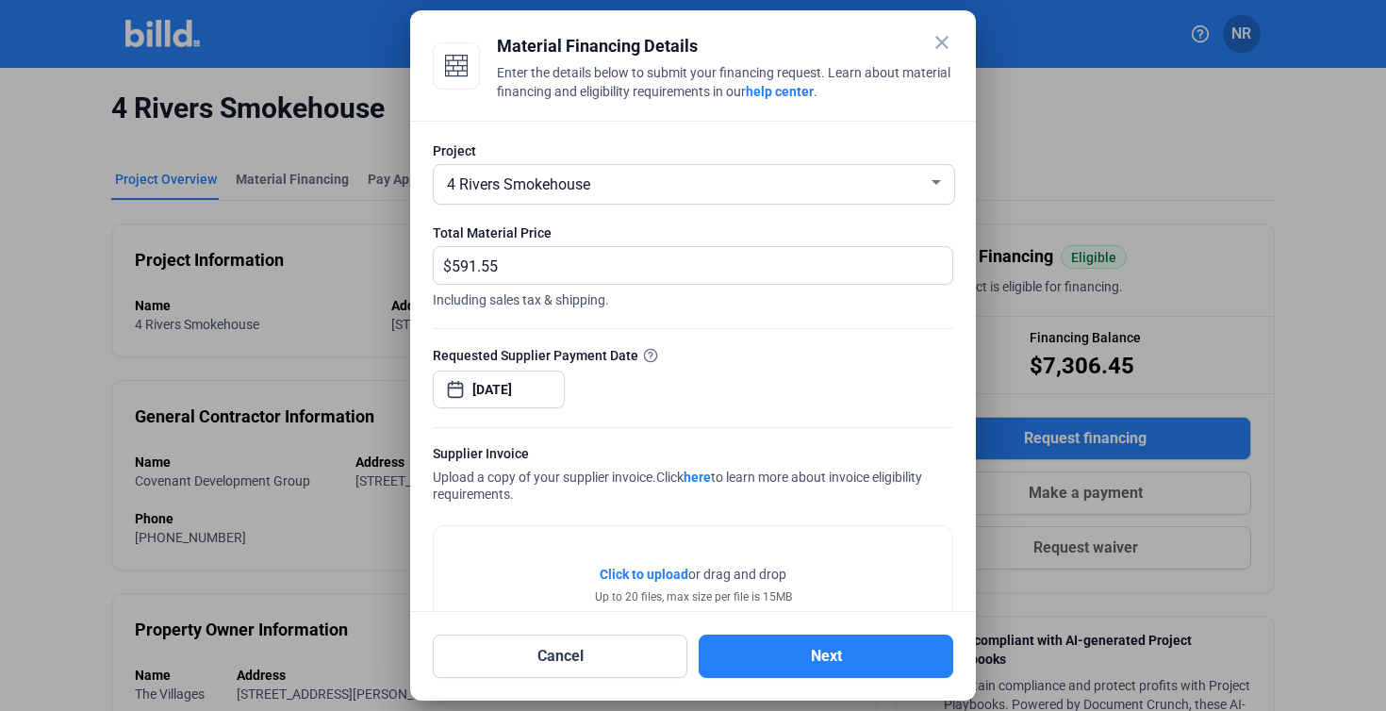
click at [704, 585] on div "Click to upload Tap to upload or drag and drop Up to 20 files, max size per fil…" at bounding box center [693, 585] width 197 height 41
click at [517, 394] on div "close Material Financing Details Enter the details below to submit your financi…" at bounding box center [693, 355] width 1386 height 711
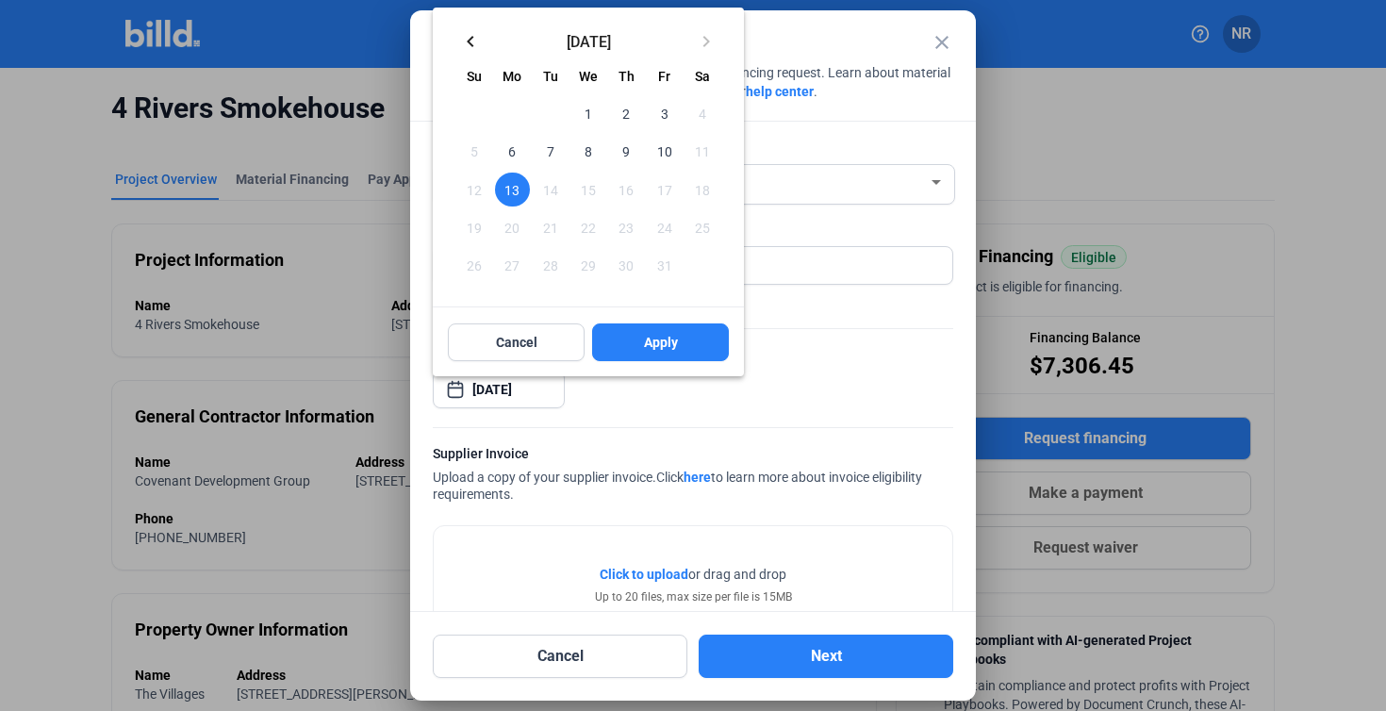
click at [663, 154] on span "10" at bounding box center [664, 151] width 34 height 34
click at [855, 25] on div at bounding box center [693, 355] width 1386 height 711
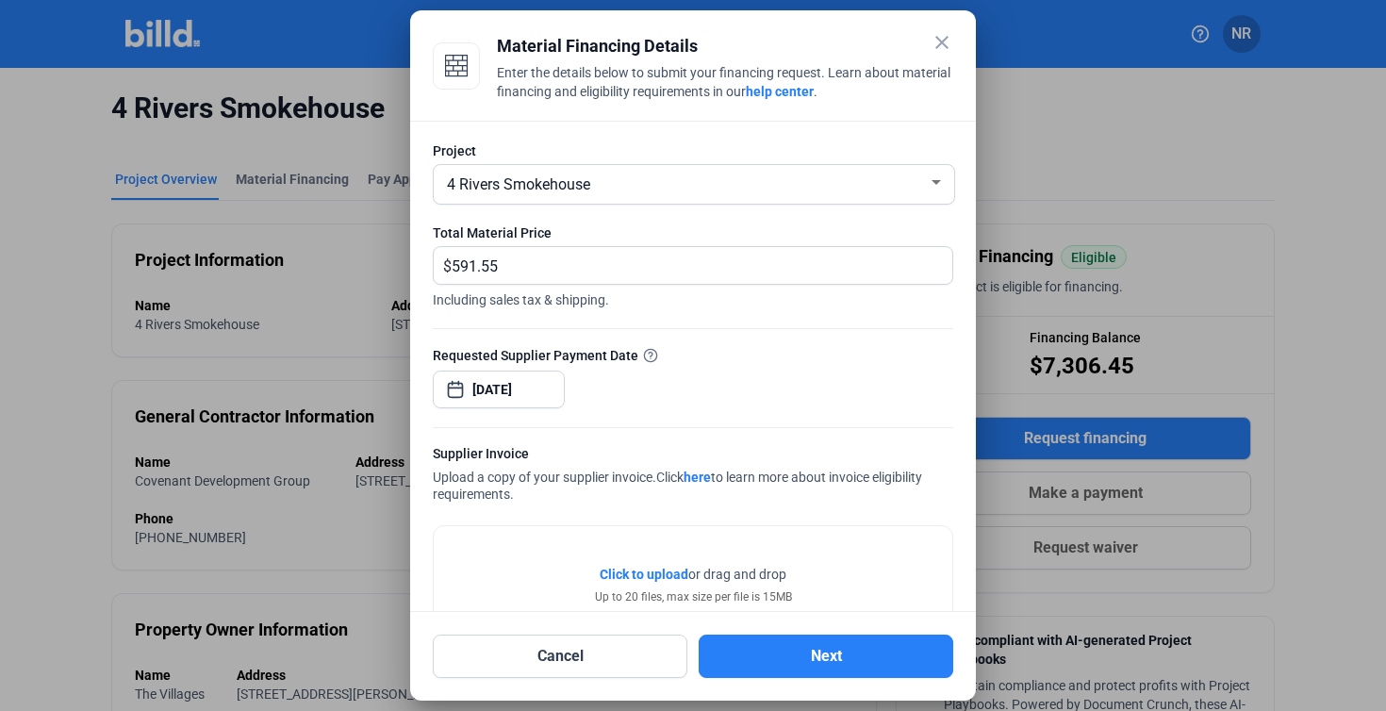
click at [942, 46] on mat-icon "close" at bounding box center [942, 42] width 23 height 23
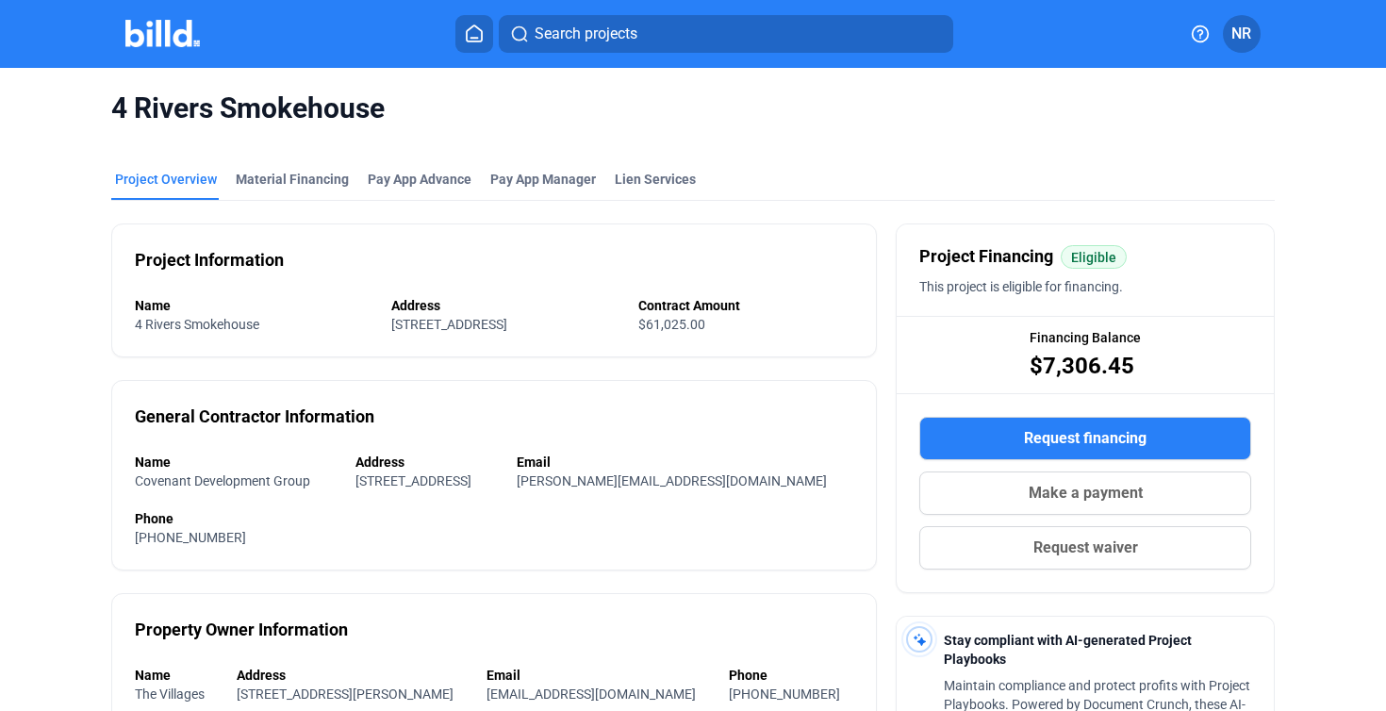
click at [153, 28] on img at bounding box center [162, 33] width 74 height 27
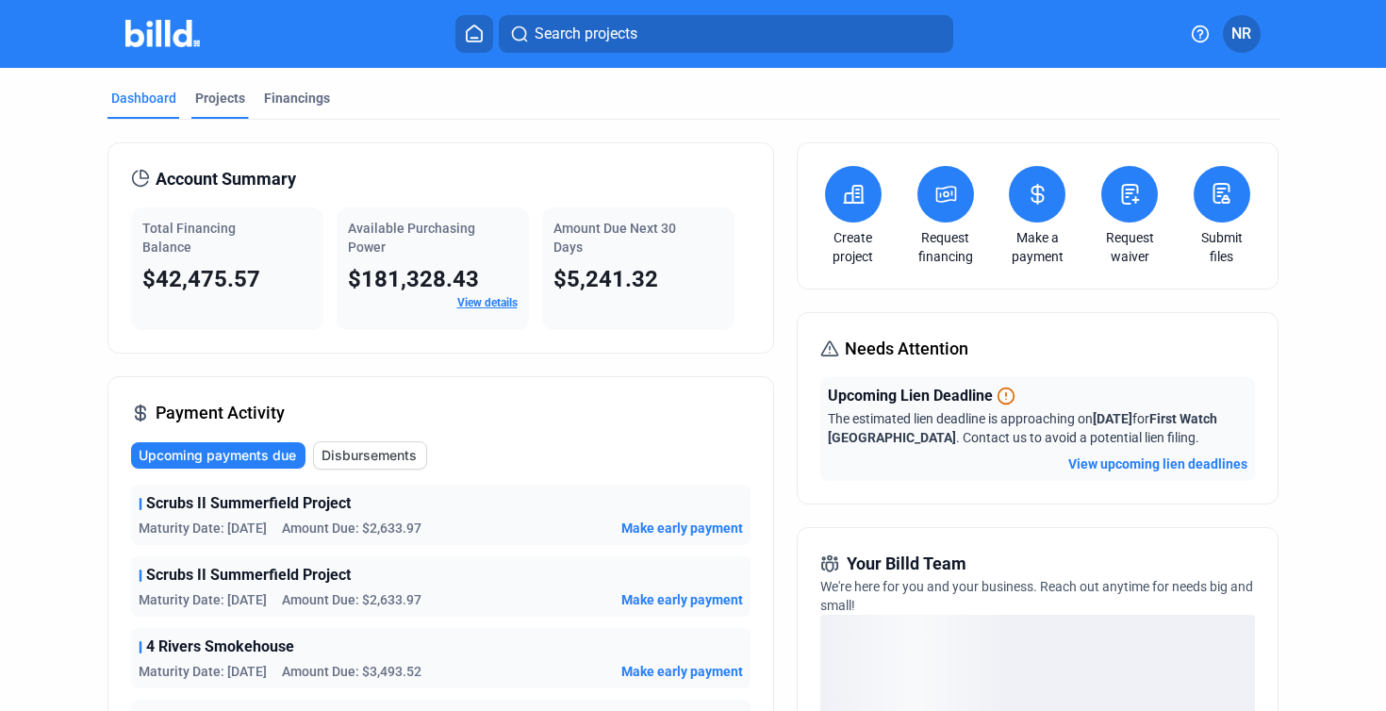
click at [230, 106] on div "Projects" at bounding box center [220, 98] width 50 height 19
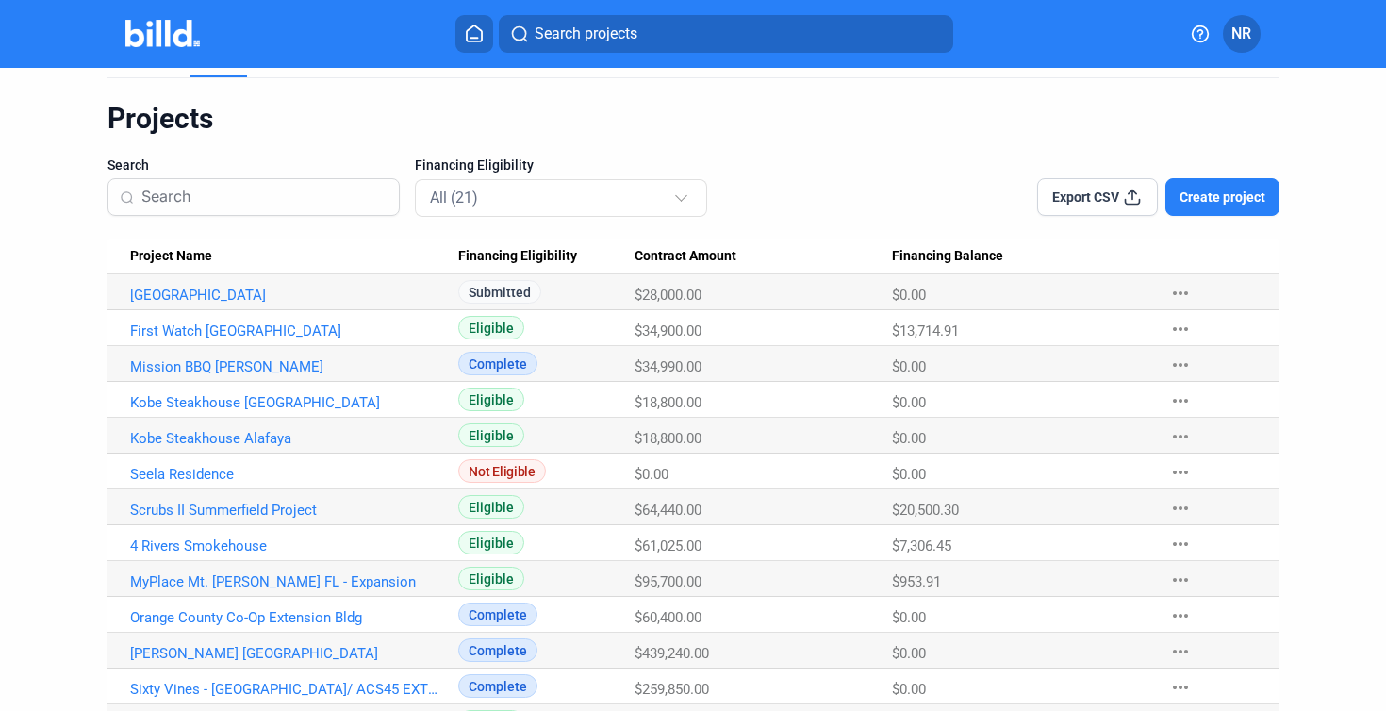
scroll to position [28, 0]
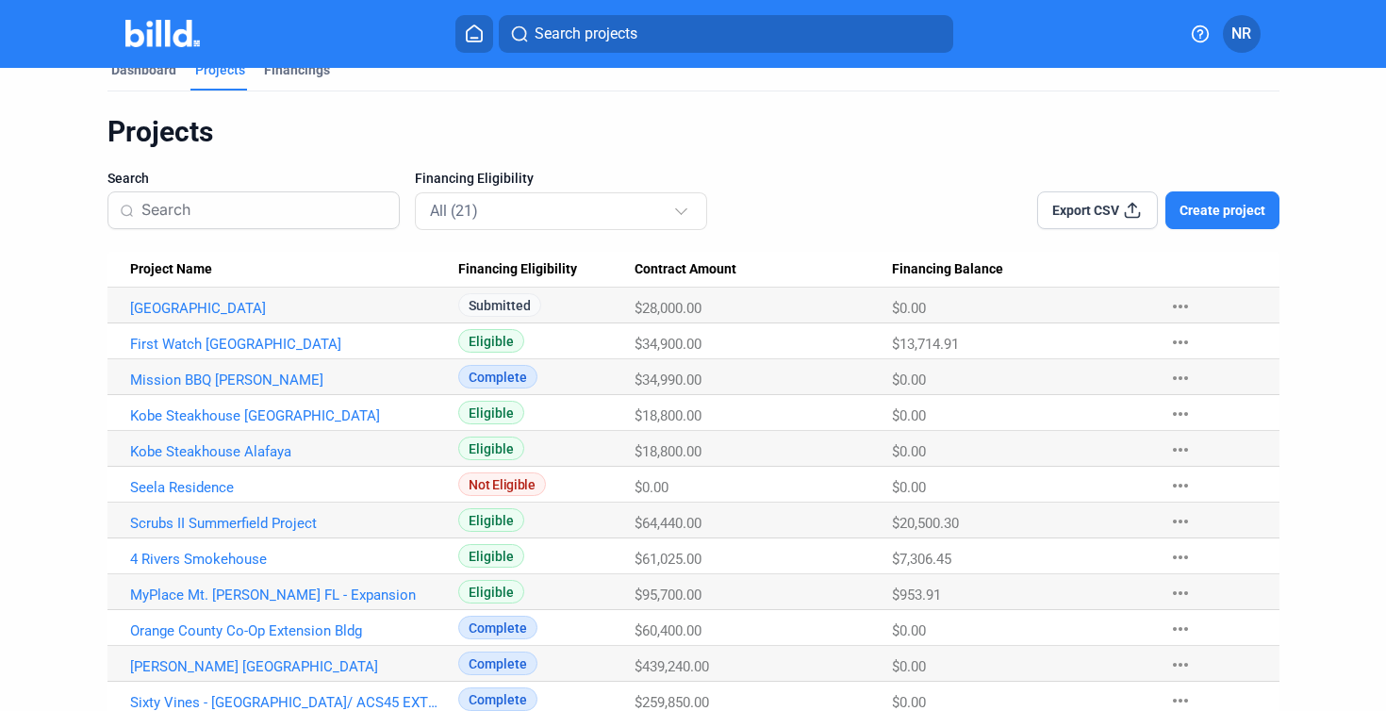
click at [877, 264] on div "Contract Amount" at bounding box center [763, 269] width 257 height 17
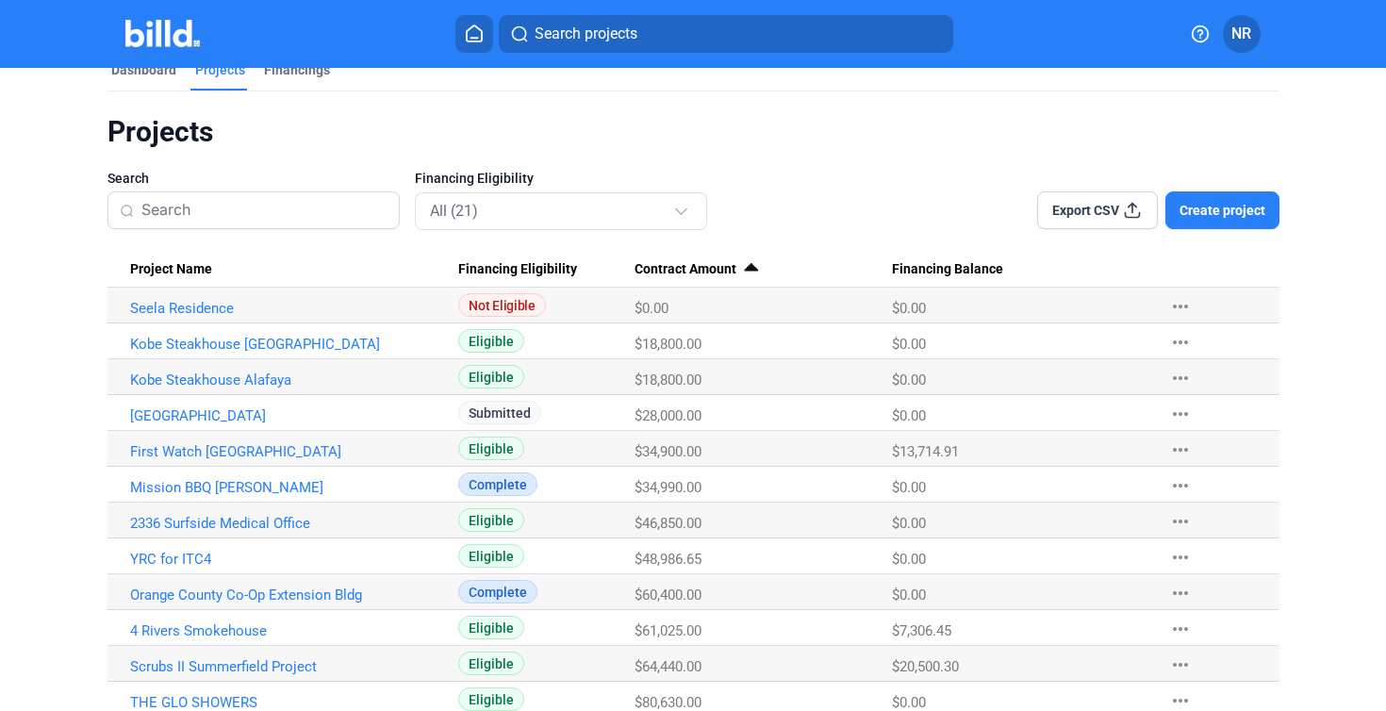
click at [881, 265] on div "Contract Amount" at bounding box center [763, 269] width 257 height 17
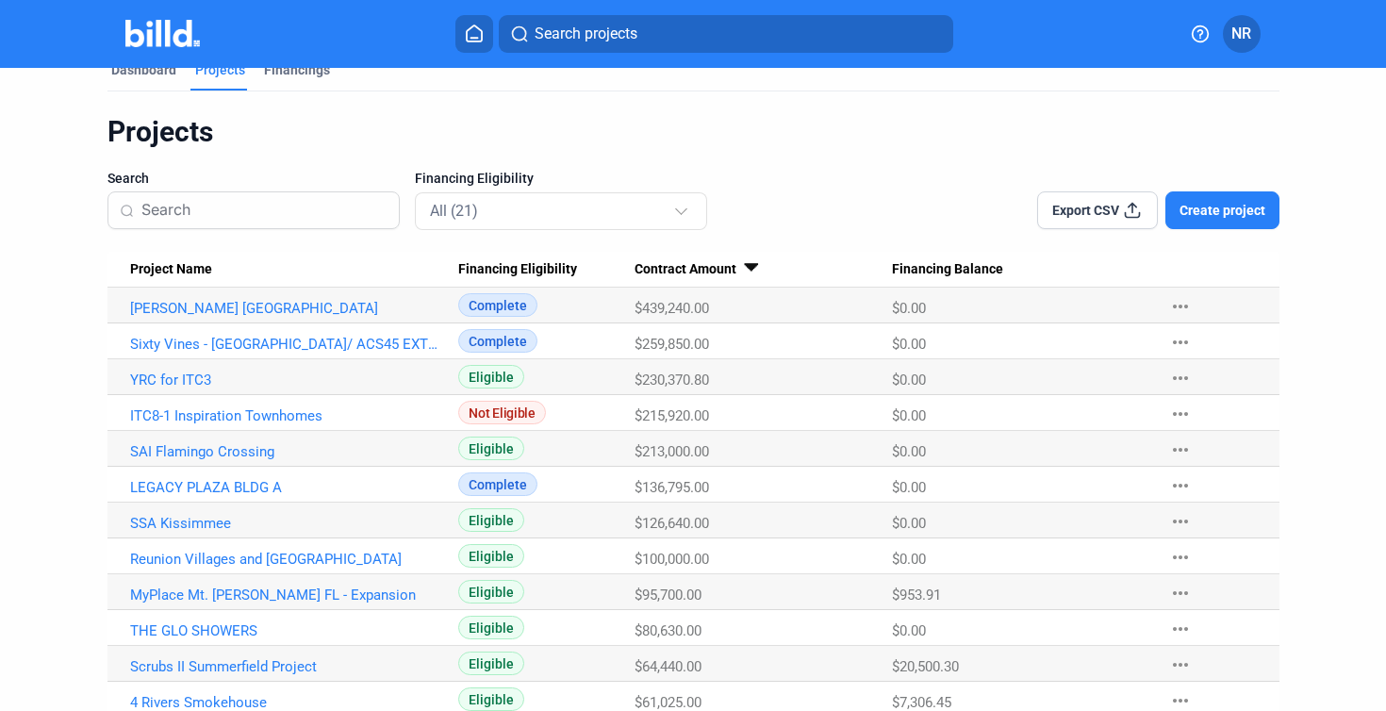
click at [882, 265] on div "Contract Amount" at bounding box center [763, 269] width 257 height 17
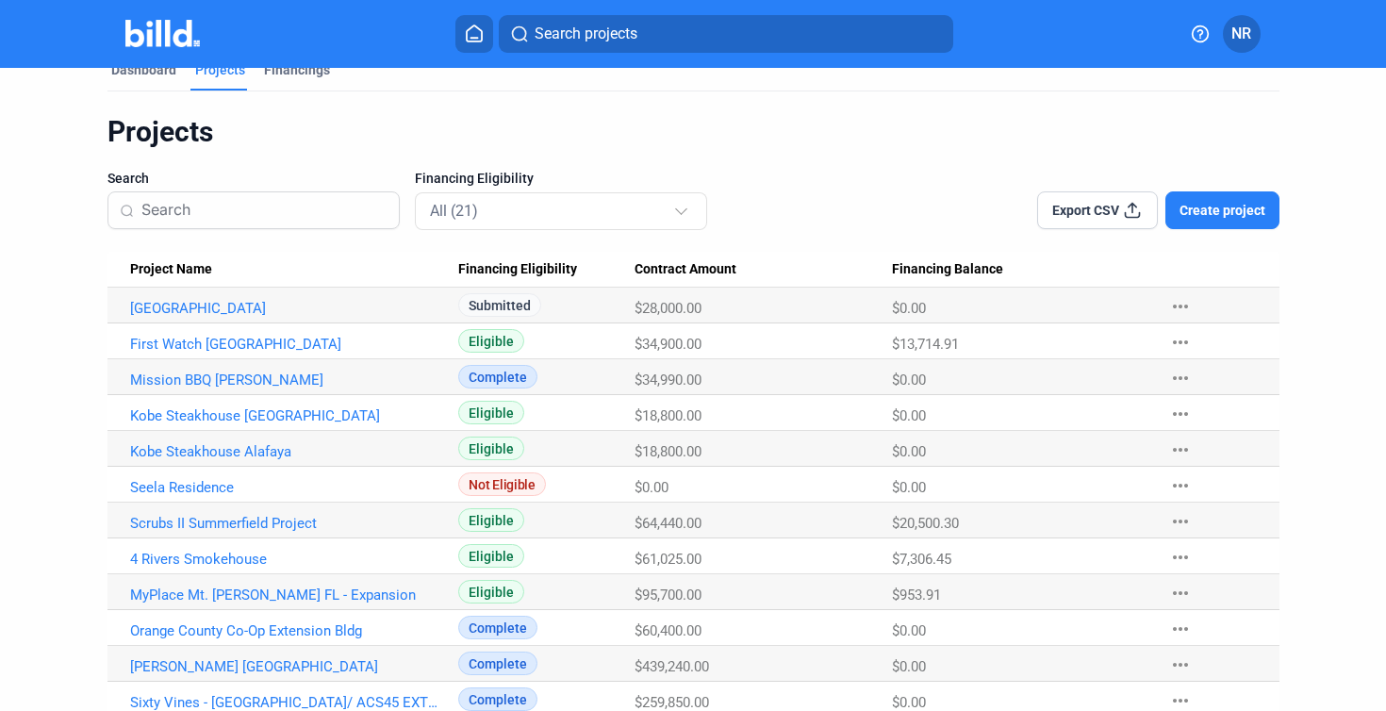
click at [883, 266] on div "Contract Amount" at bounding box center [763, 269] width 257 height 17
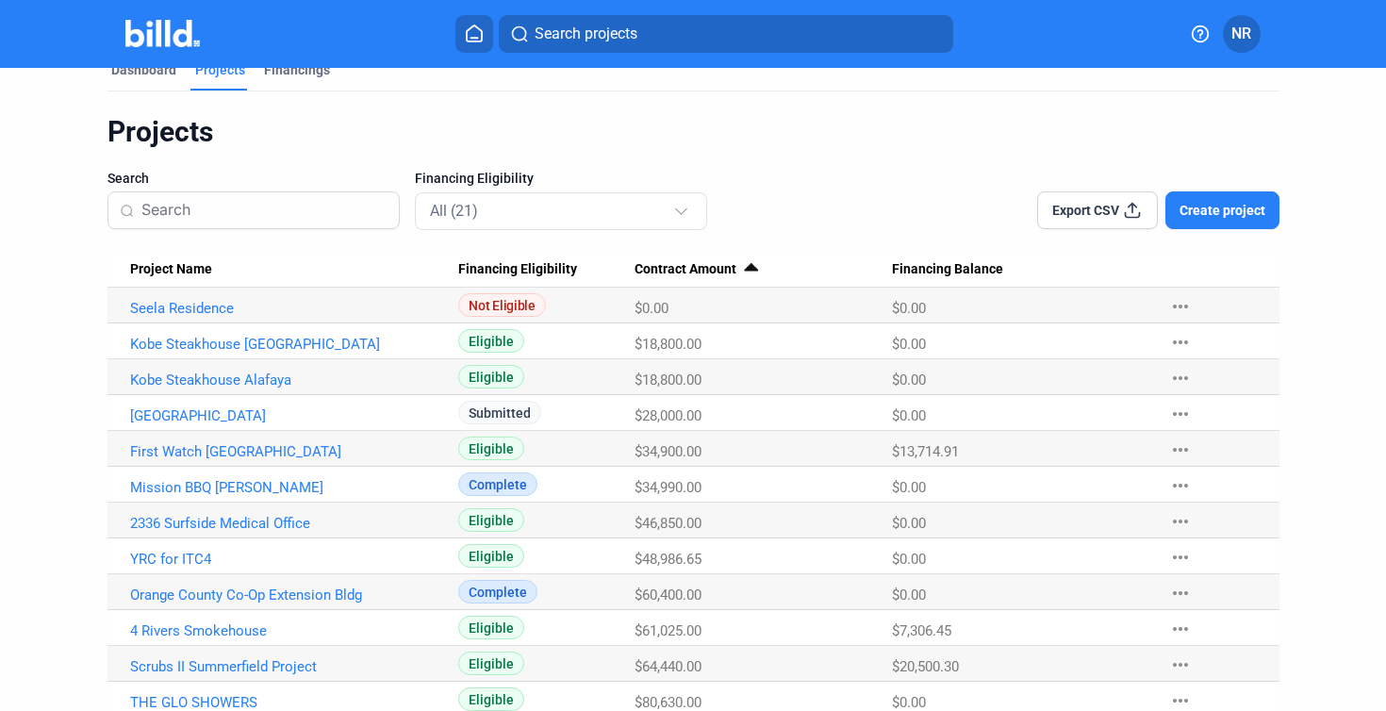
click at [932, 261] on span "Financing Balance" at bounding box center [947, 269] width 111 height 17
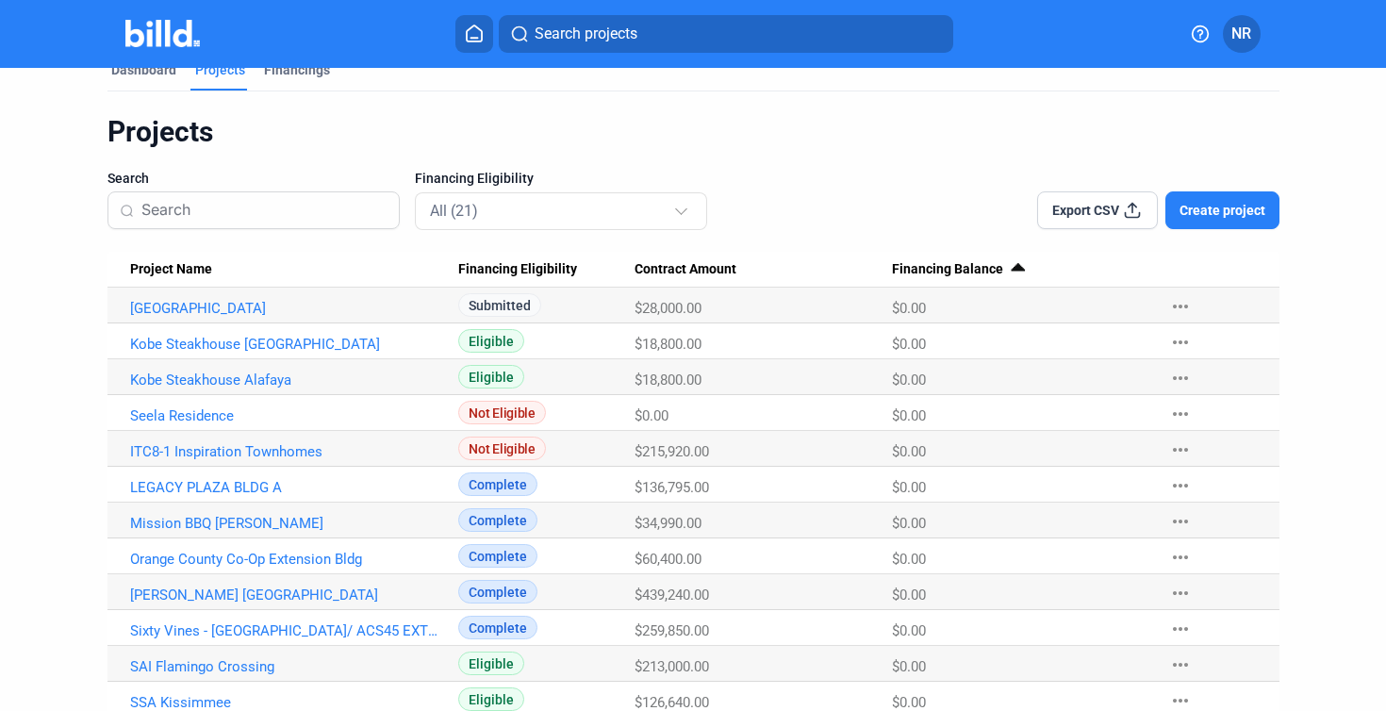
click at [723, 281] on Amount "Contract Amount" at bounding box center [763, 270] width 257 height 36
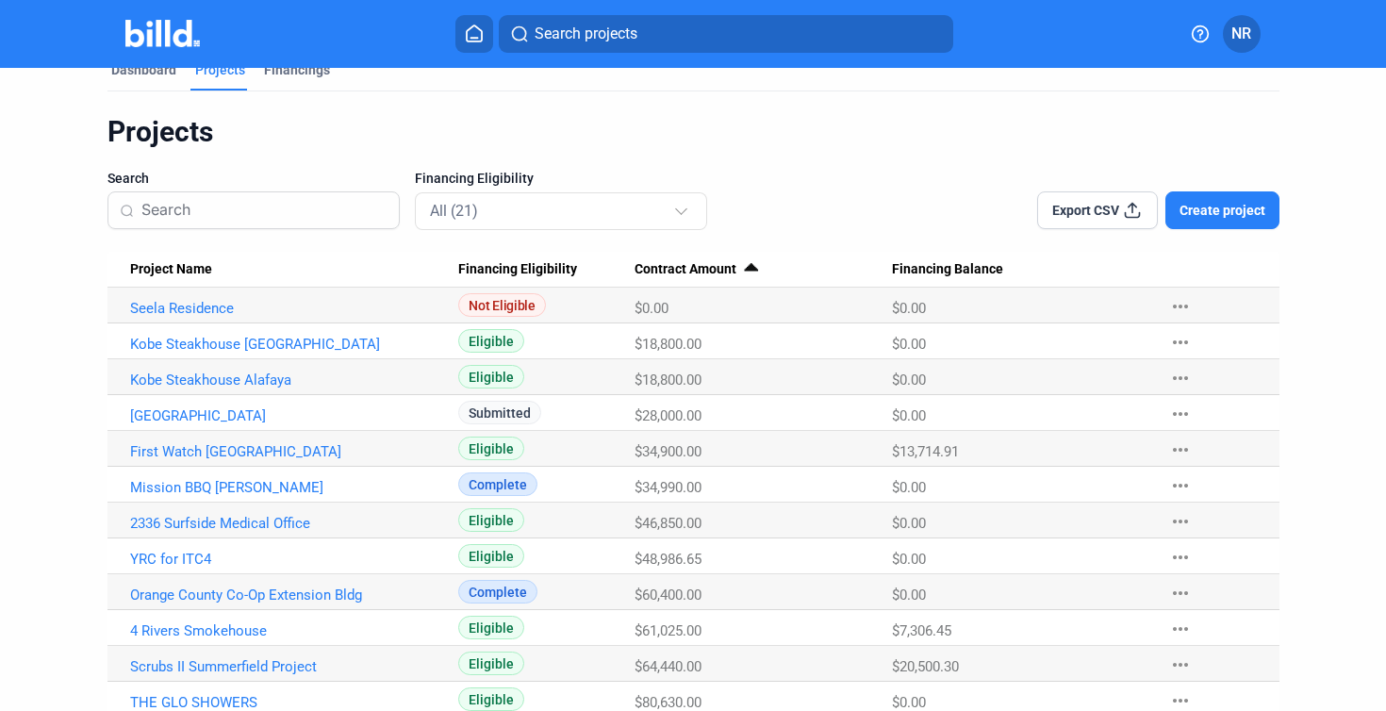
click at [717, 271] on span "Contract Amount" at bounding box center [686, 269] width 102 height 17
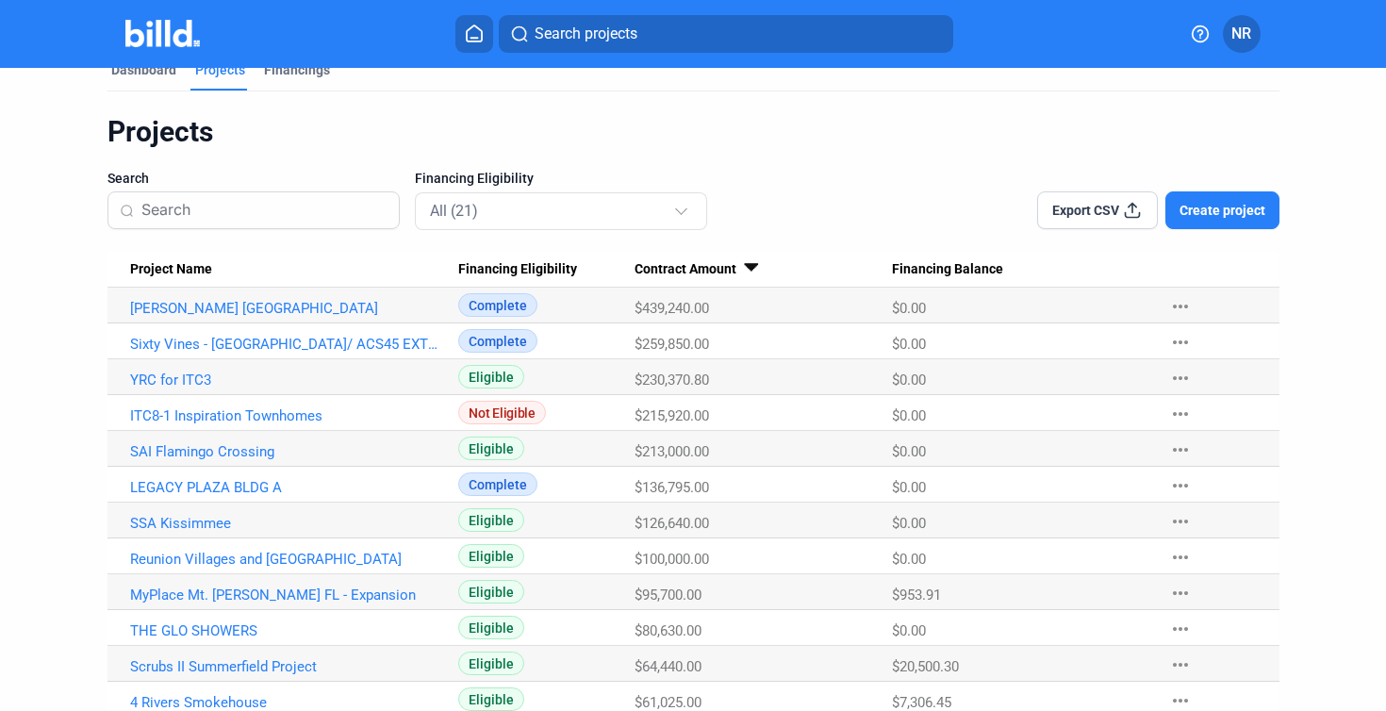
click at [920, 250] on div "Projects Search Financing Eligibility All (21) Export CSV Create project Projec…" at bounding box center [693, 577] width 1172 height 926
click at [920, 266] on span "Financing Balance" at bounding box center [947, 269] width 111 height 17
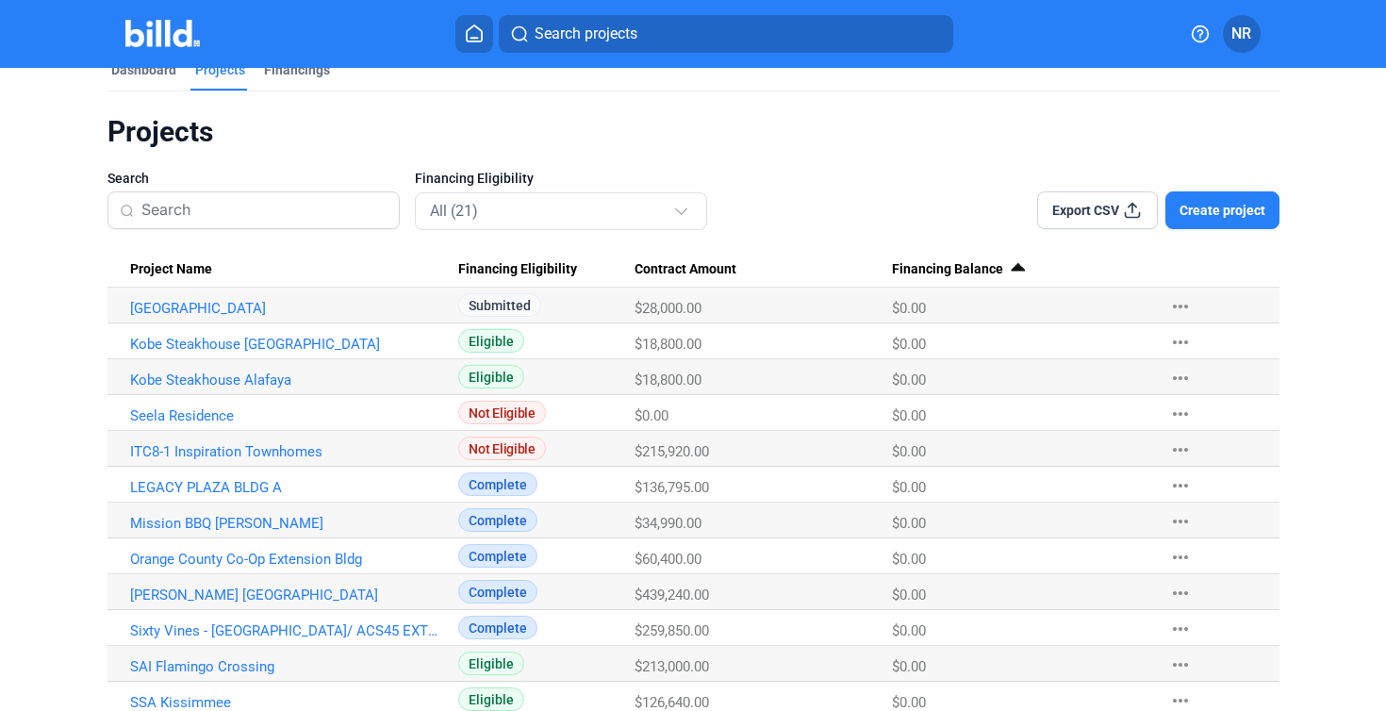
click at [920, 266] on span "Financing Balance" at bounding box center [947, 269] width 111 height 17
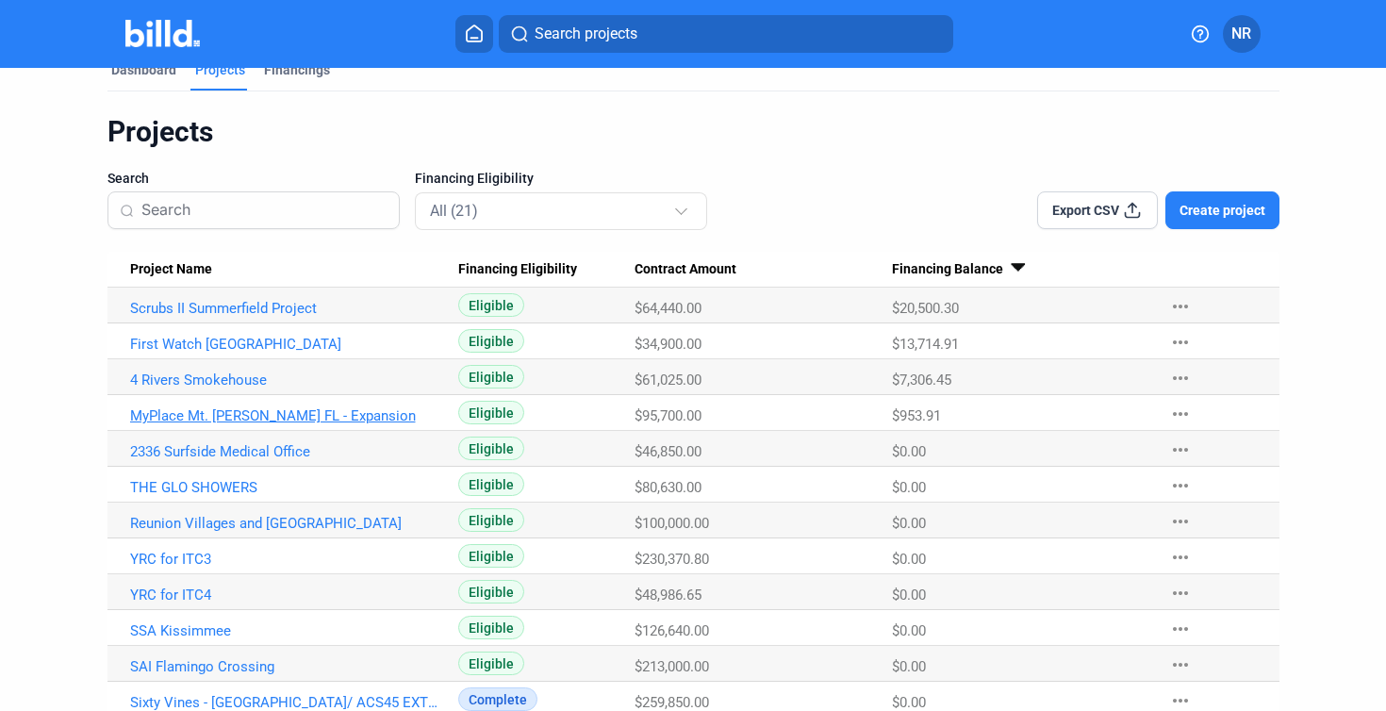
click at [271, 418] on link "MyPlace Mt. [PERSON_NAME] FL - Expansion" at bounding box center [285, 415] width 311 height 17
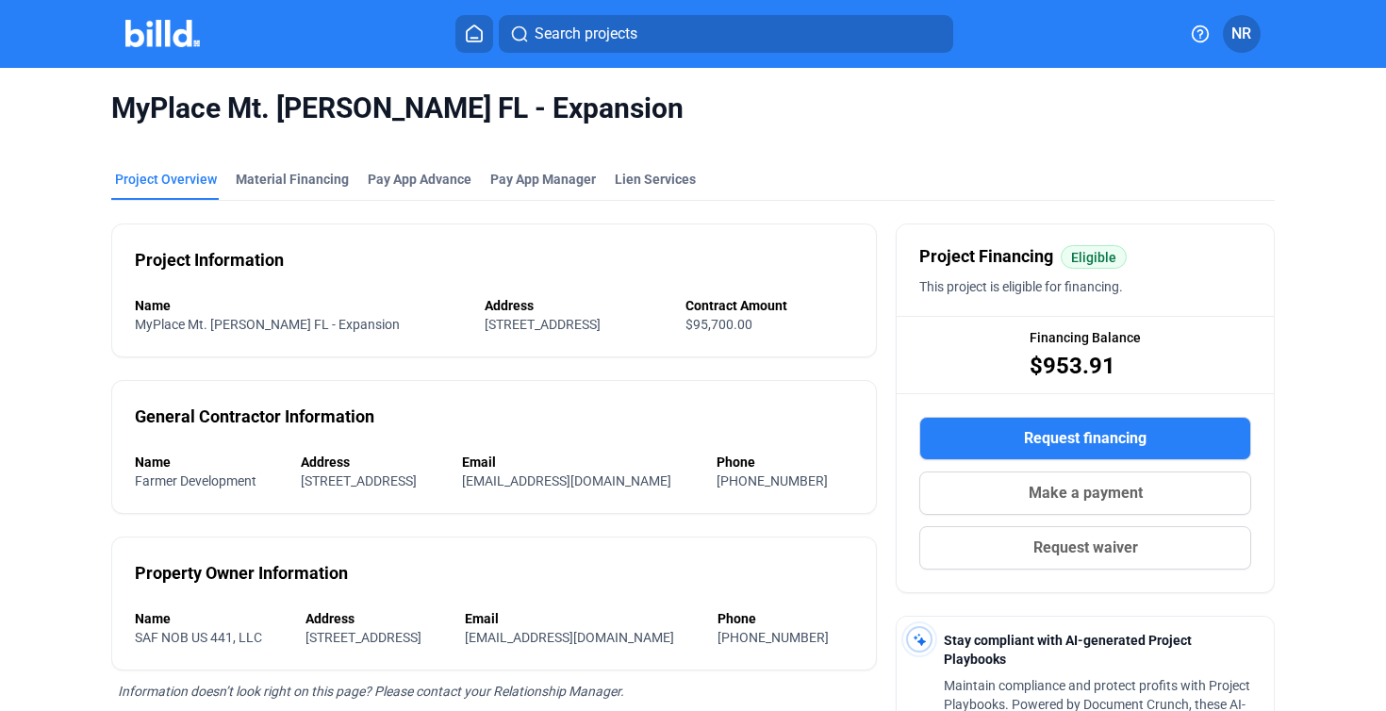
click at [837, 169] on mat-tab-group "Project Overview Material Financing Pay App Advance Pay App Manager Lien Servic…" at bounding box center [693, 599] width 1164 height 901
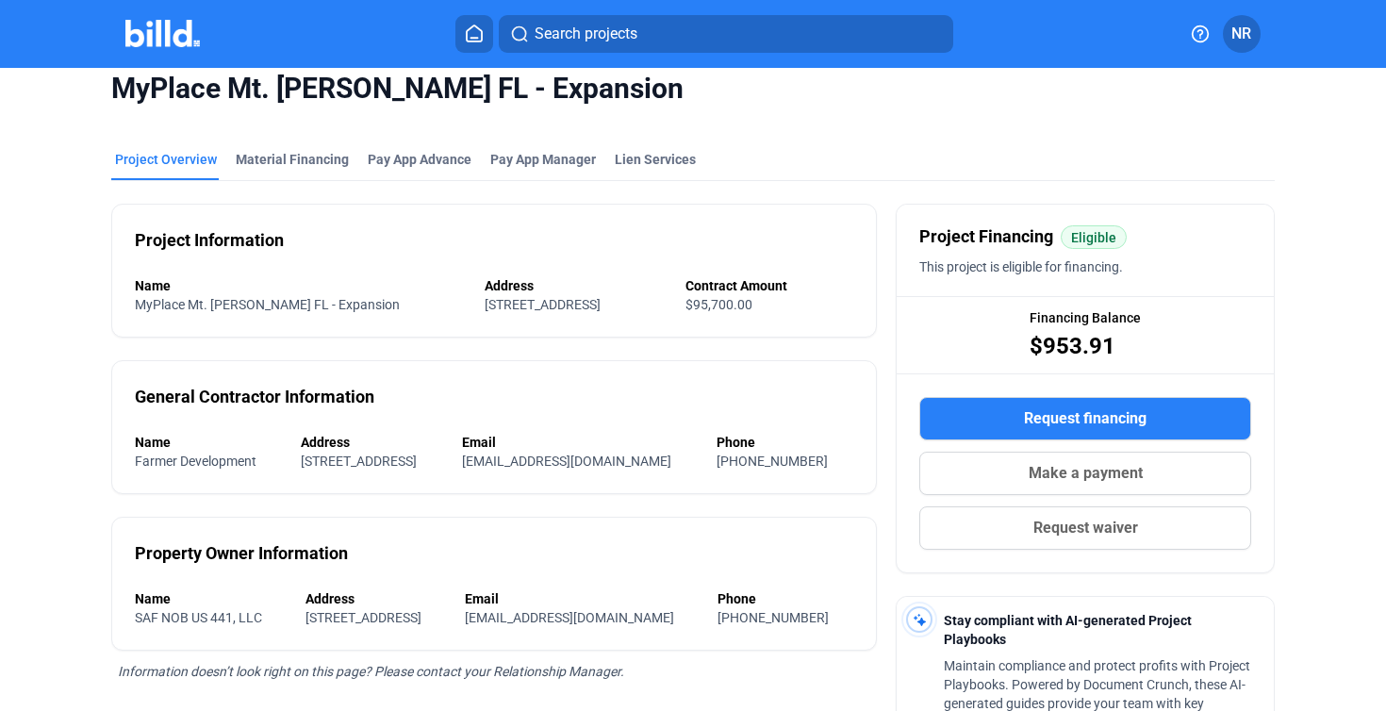
scroll to position [25, 0]
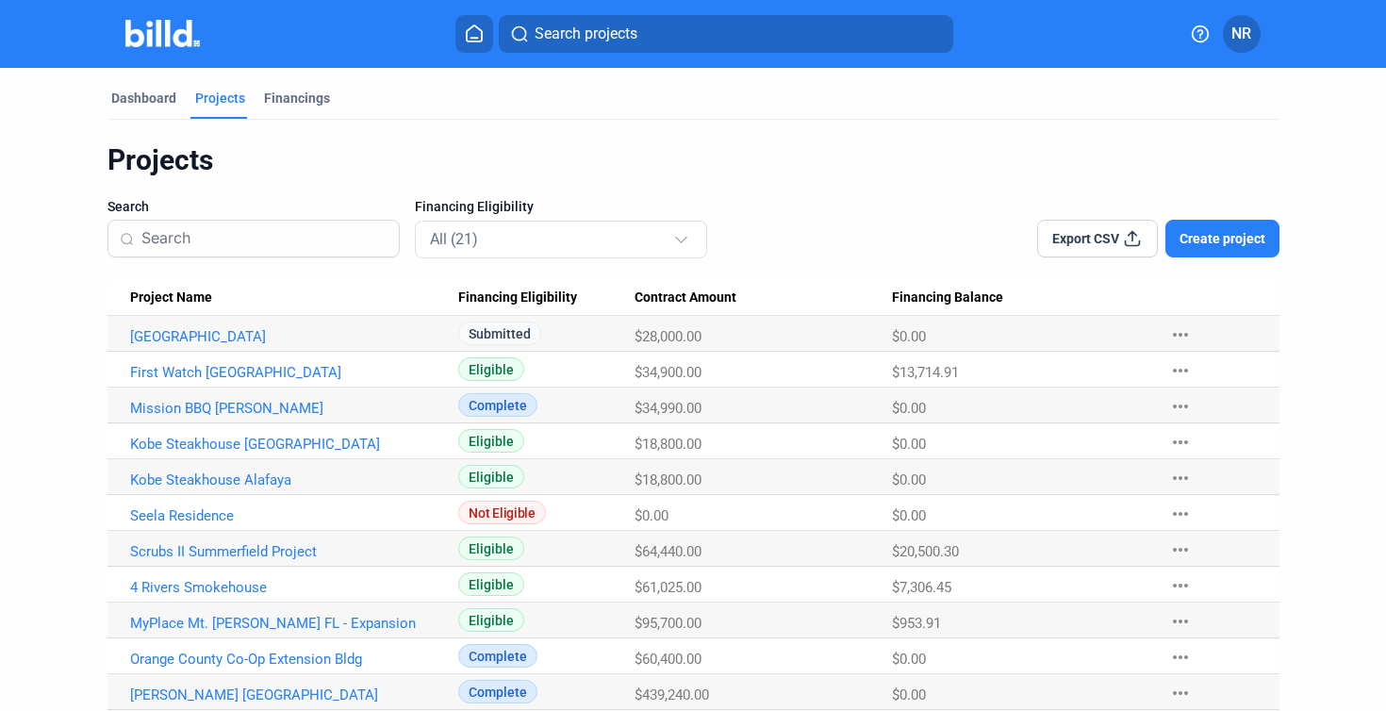
click at [334, 114] on div "Dashboard Projects Financings" at bounding box center [693, 104] width 1172 height 30
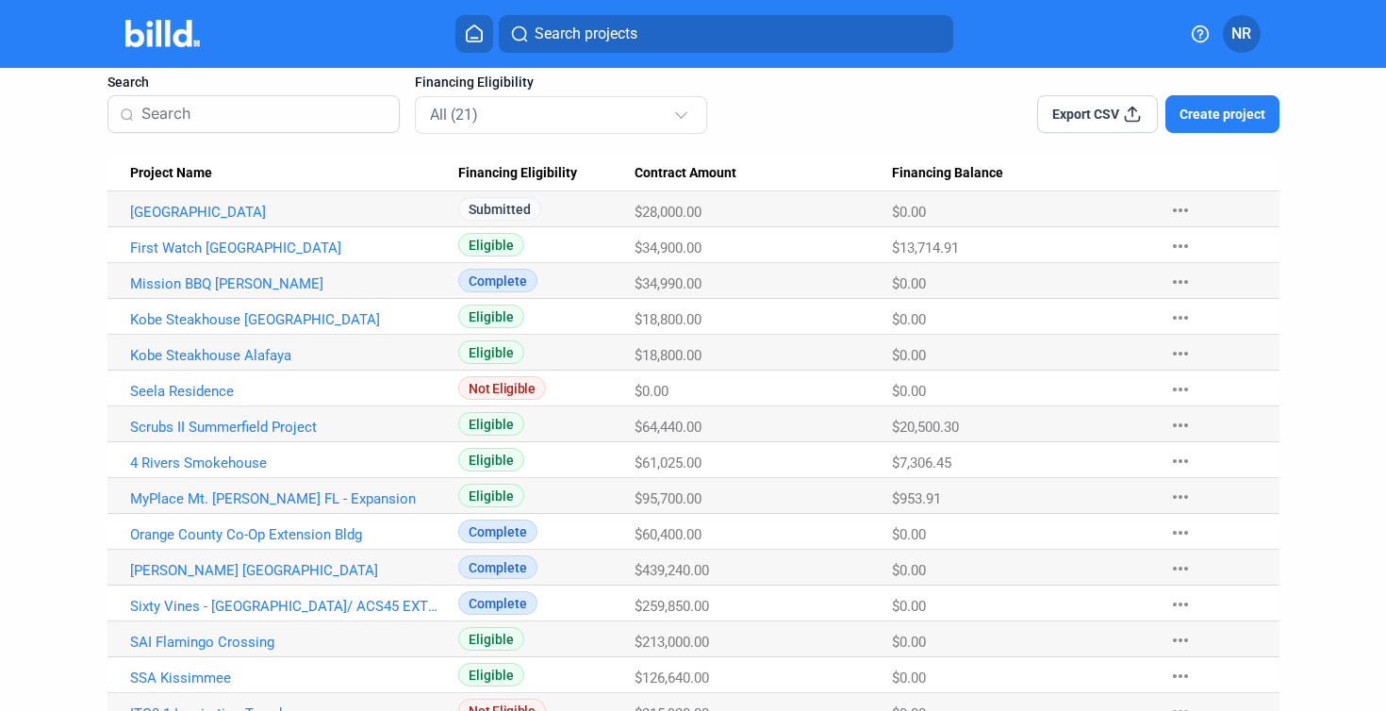
scroll to position [123, 0]
